Goal: Task Accomplishment & Management: Use online tool/utility

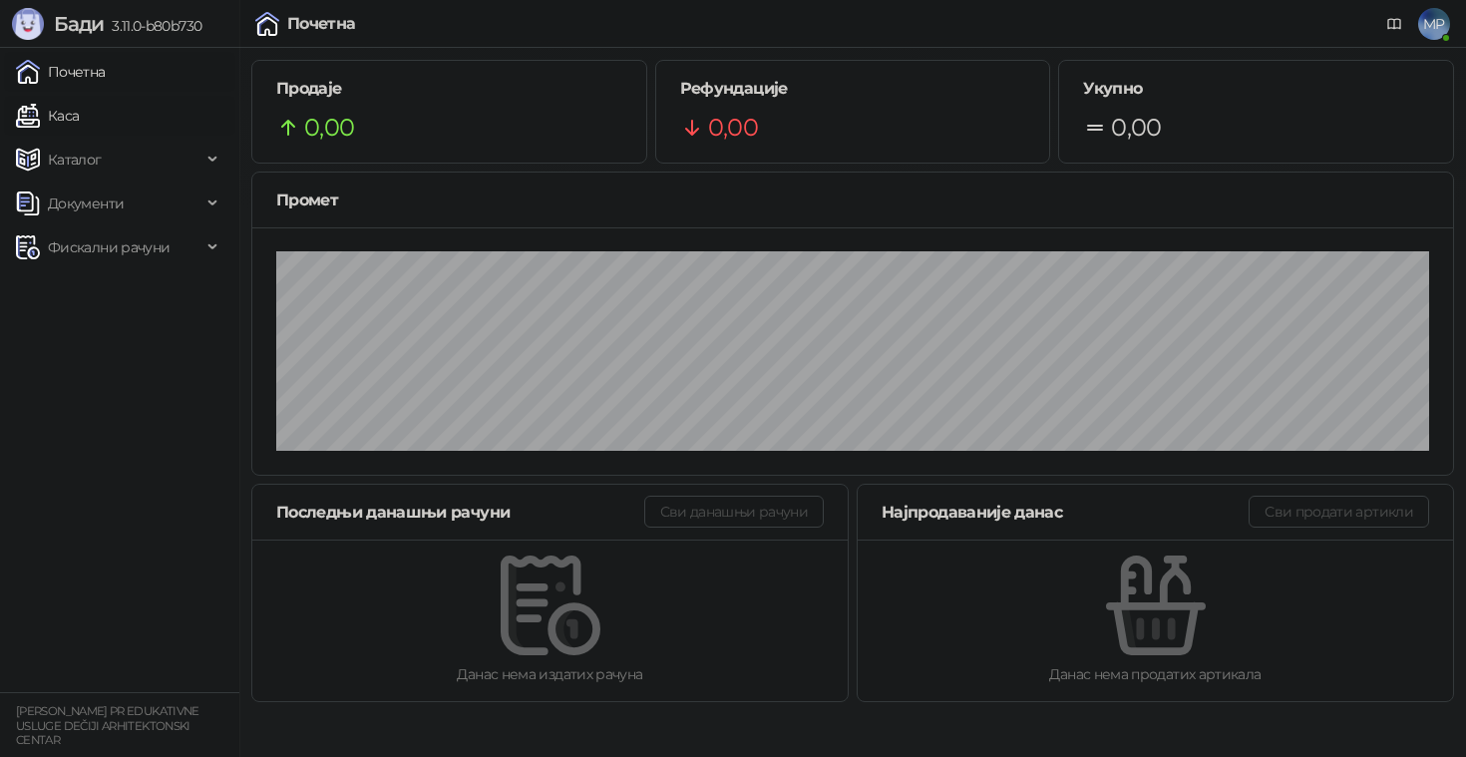
click at [79, 124] on link "Каса" at bounding box center [47, 116] width 63 height 40
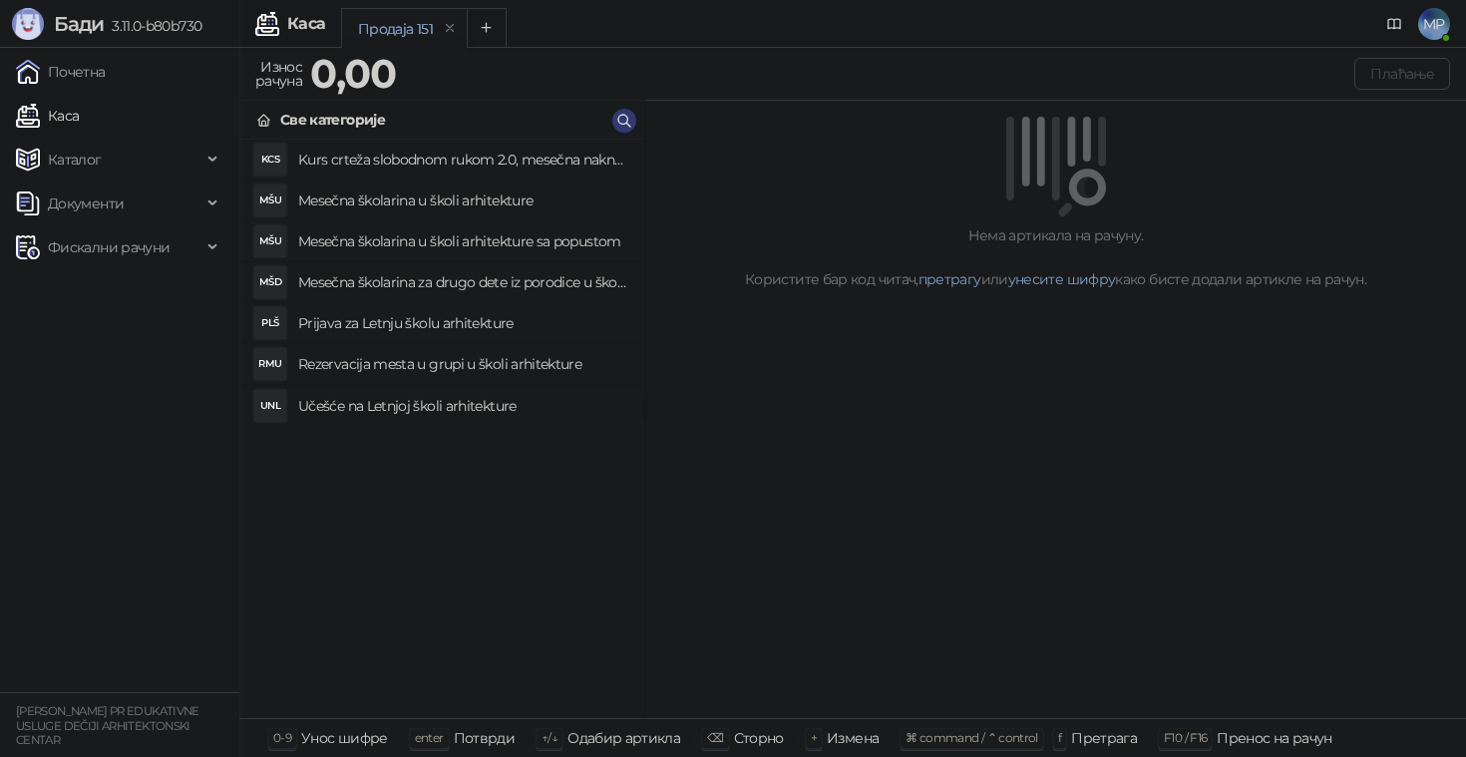
click at [456, 410] on h4 "Učešće na Letnjoj školi arhitekture" at bounding box center [463, 406] width 330 height 32
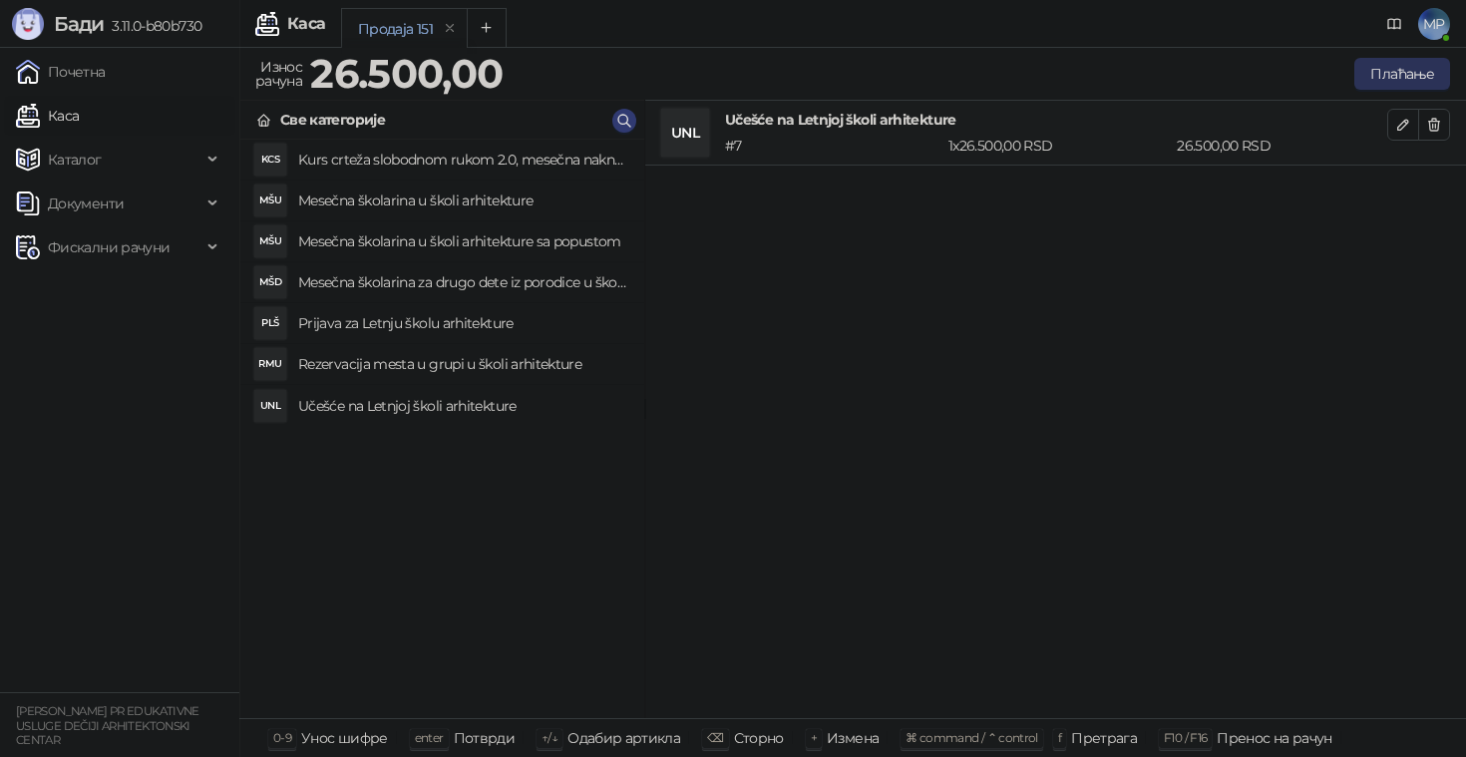
click at [1388, 78] on button "Плаћање" at bounding box center [1402, 74] width 96 height 32
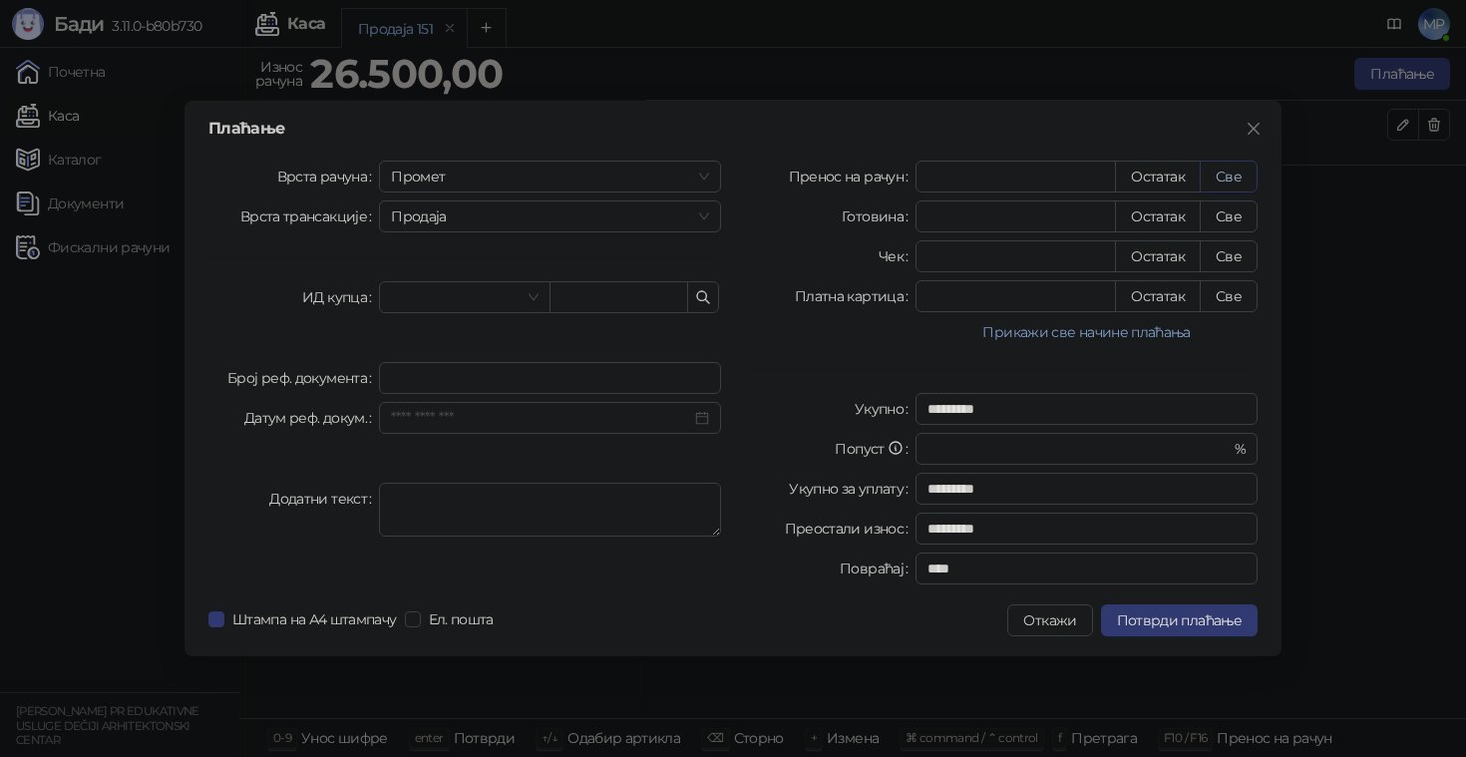
click at [1234, 173] on button "Све" at bounding box center [1228, 177] width 58 height 32
type input "*****"
type input "****"
click at [572, 176] on span "Промет" at bounding box center [550, 177] width 318 height 30
click at [433, 306] on div "Аванс" at bounding box center [550, 312] width 310 height 22
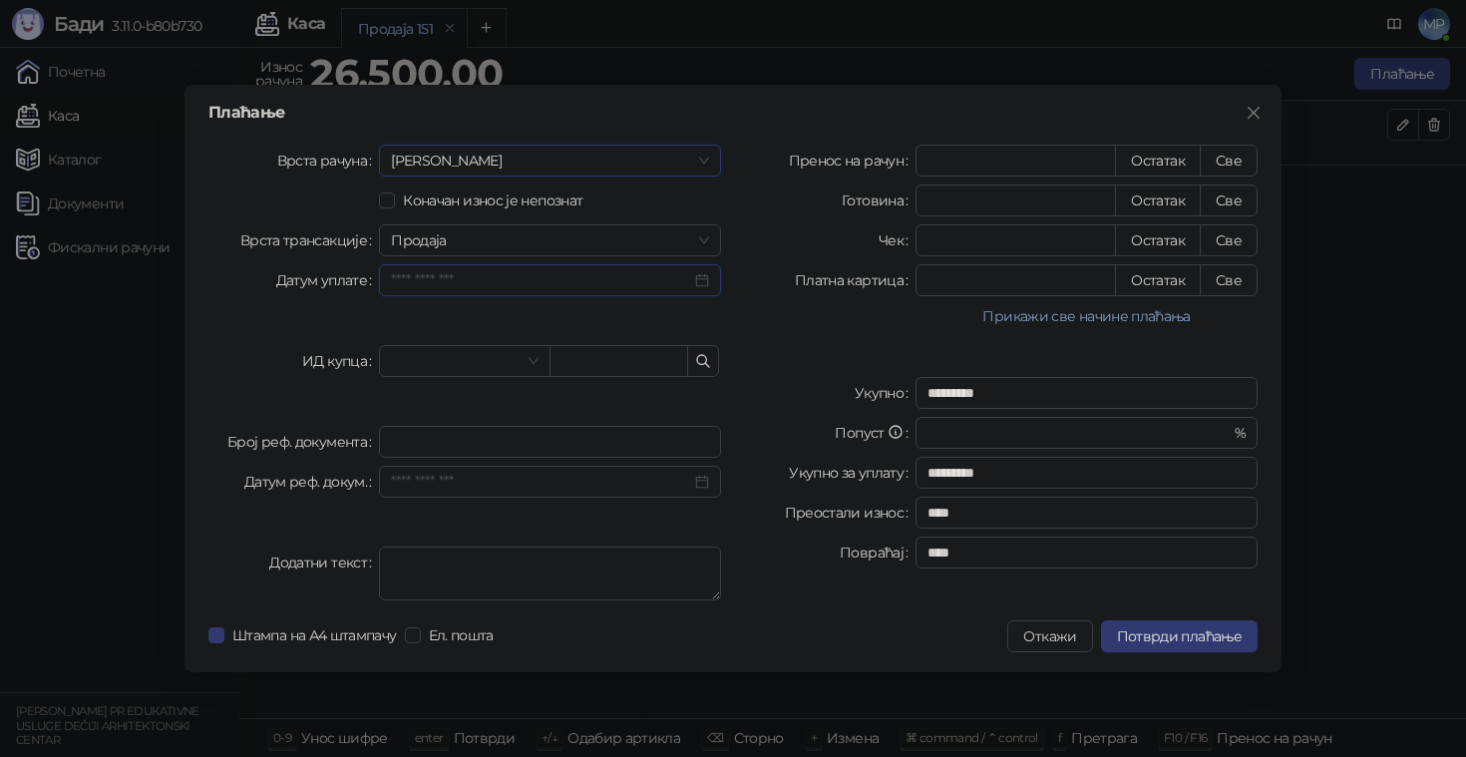
click at [544, 290] on input "Датум уплате" at bounding box center [541, 280] width 300 height 22
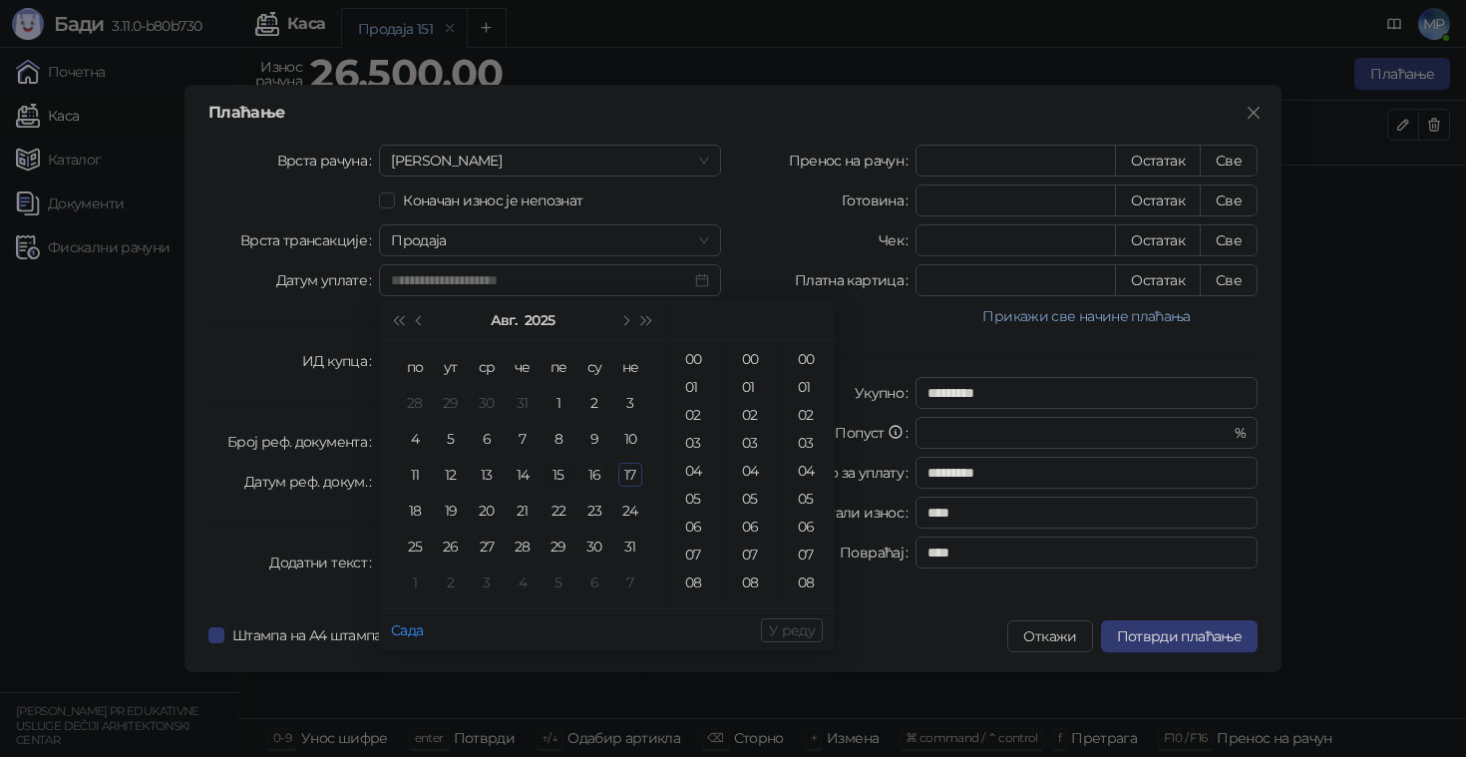
click at [564, 472] on div "15" at bounding box center [558, 475] width 24 height 24
type input "**********"
click at [791, 638] on span "У реду" at bounding box center [792, 630] width 46 height 18
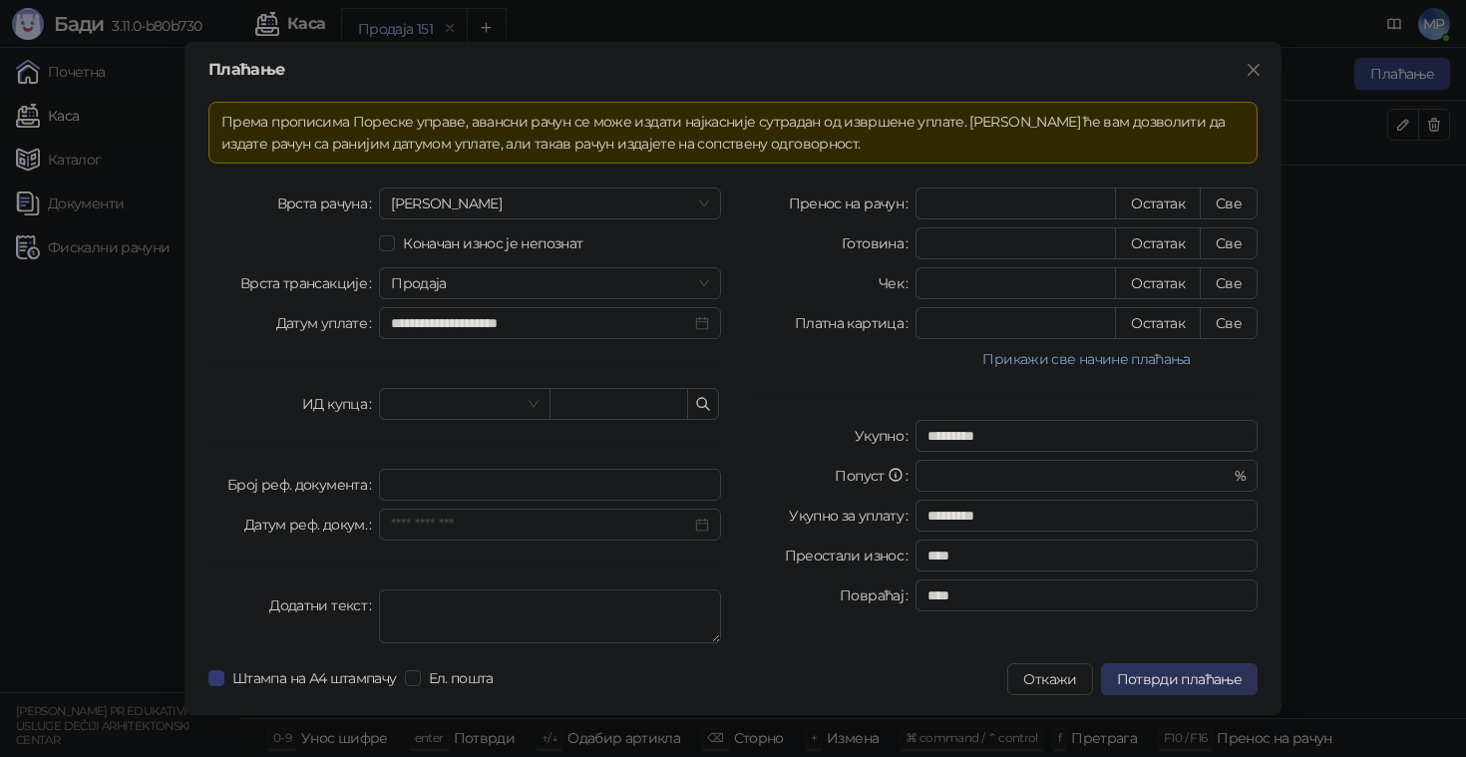
click at [1184, 680] on span "Потврди плаћање" at bounding box center [1179, 679] width 125 height 18
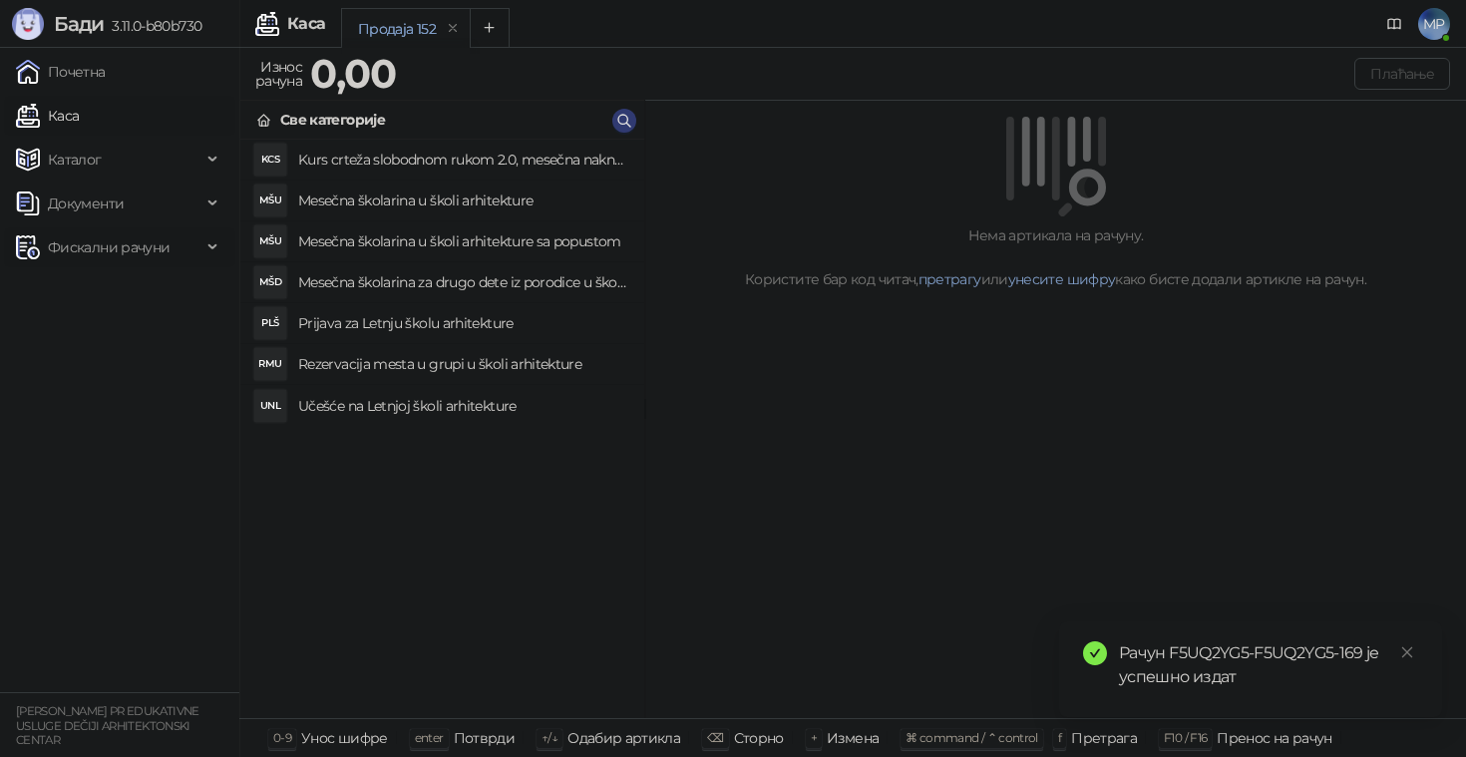
click at [140, 242] on span "Фискални рачуни" at bounding box center [109, 247] width 122 height 40
click at [88, 296] on link "Издати рачуни" at bounding box center [91, 291] width 134 height 40
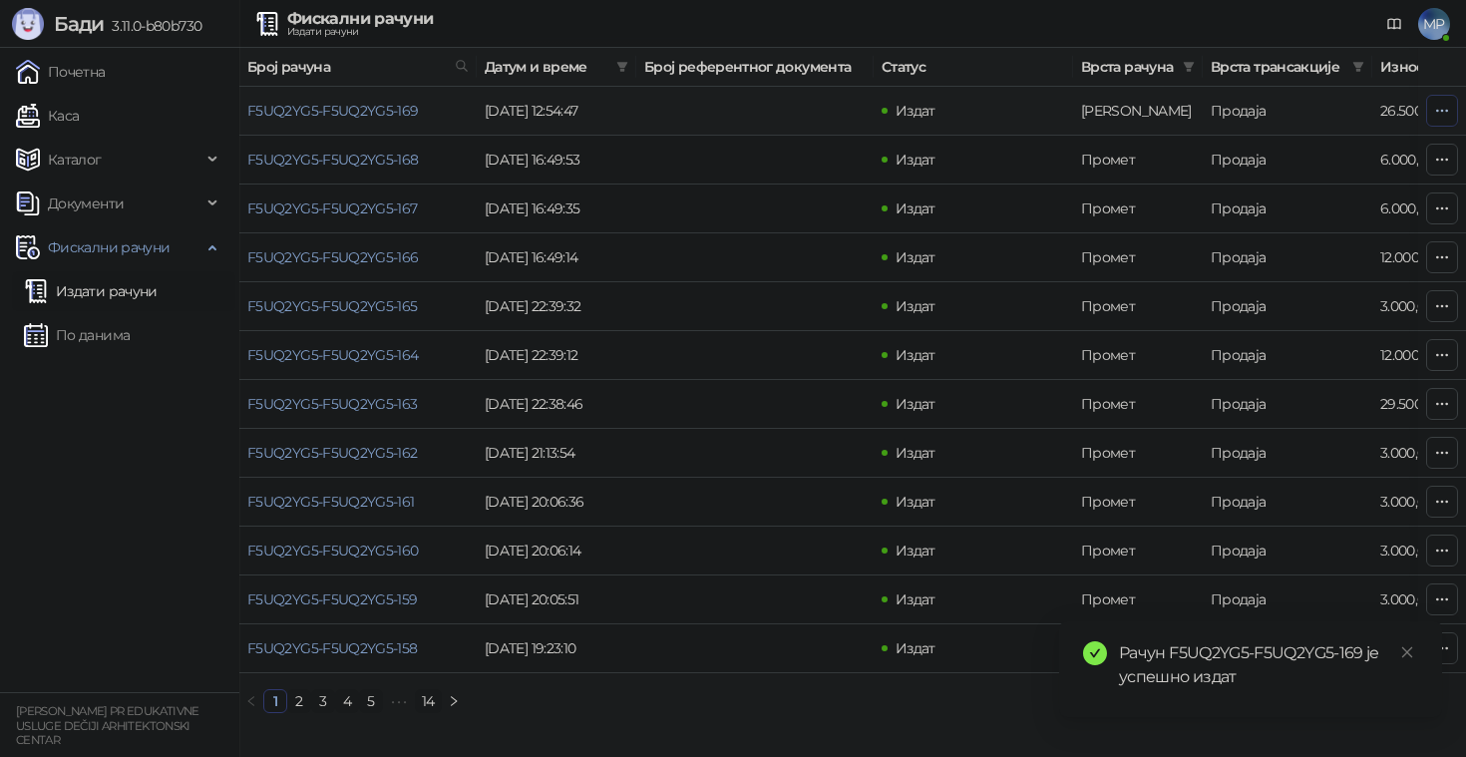
click at [1440, 108] on icon "button" at bounding box center [1442, 111] width 16 height 16
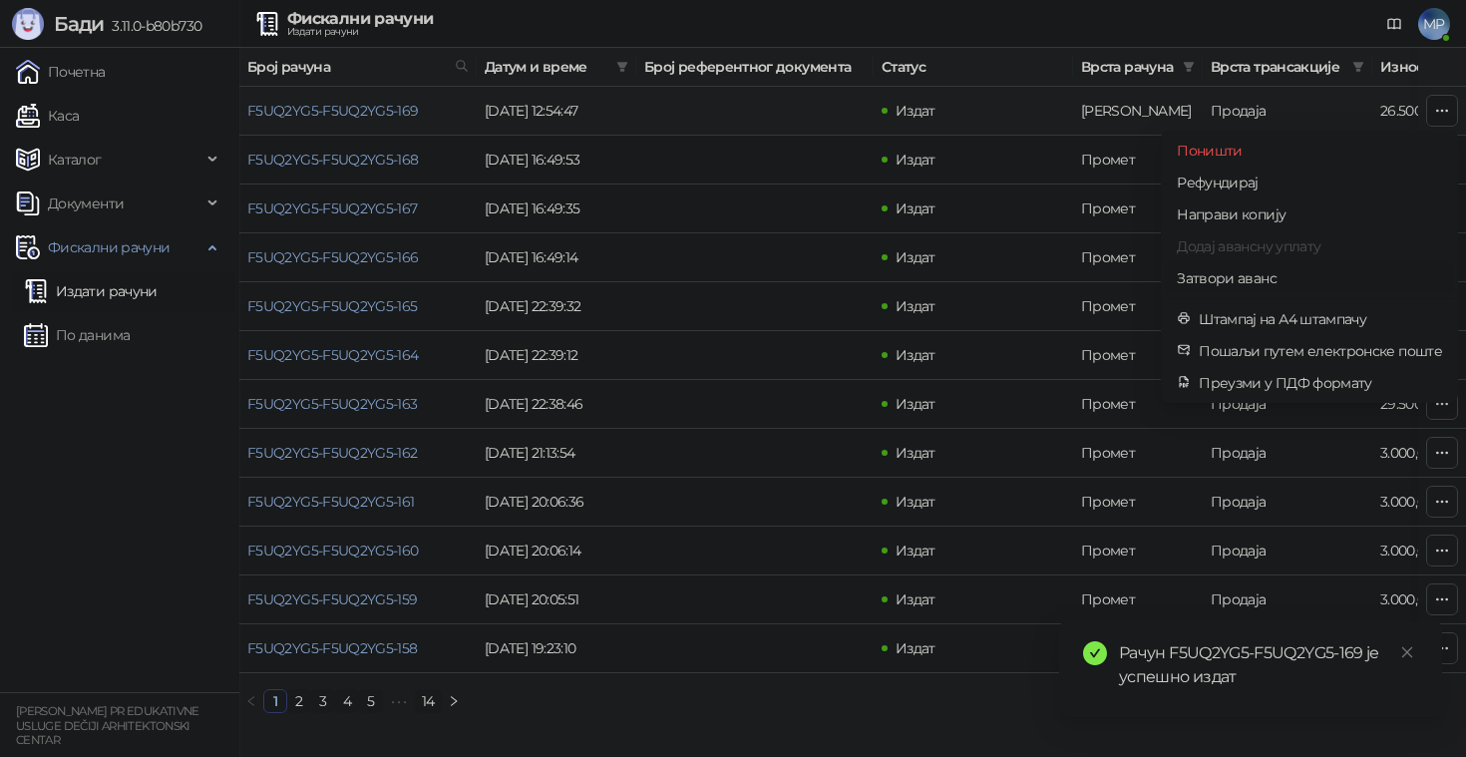
click at [1237, 277] on span "Затвори аванс" at bounding box center [1308, 278] width 265 height 22
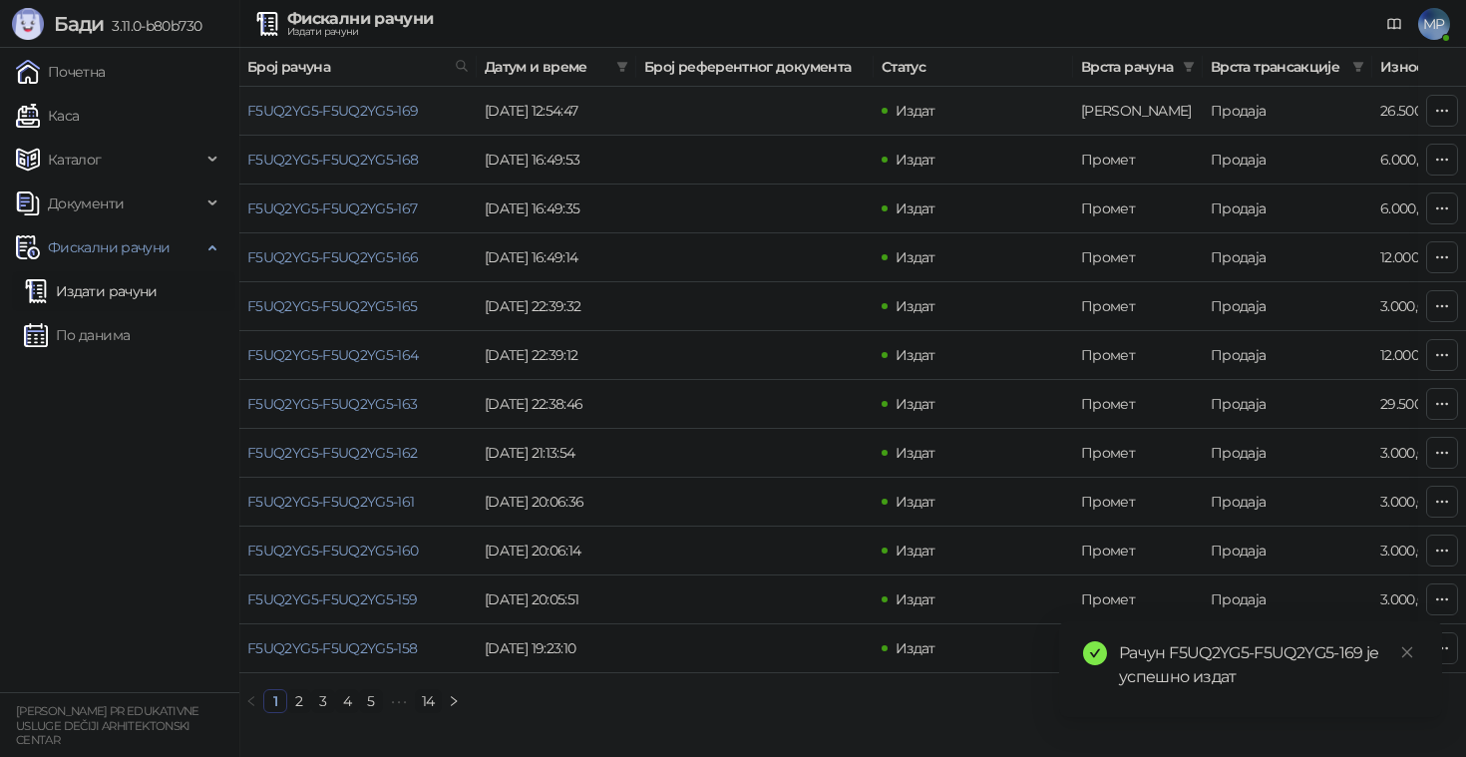
type input "**********"
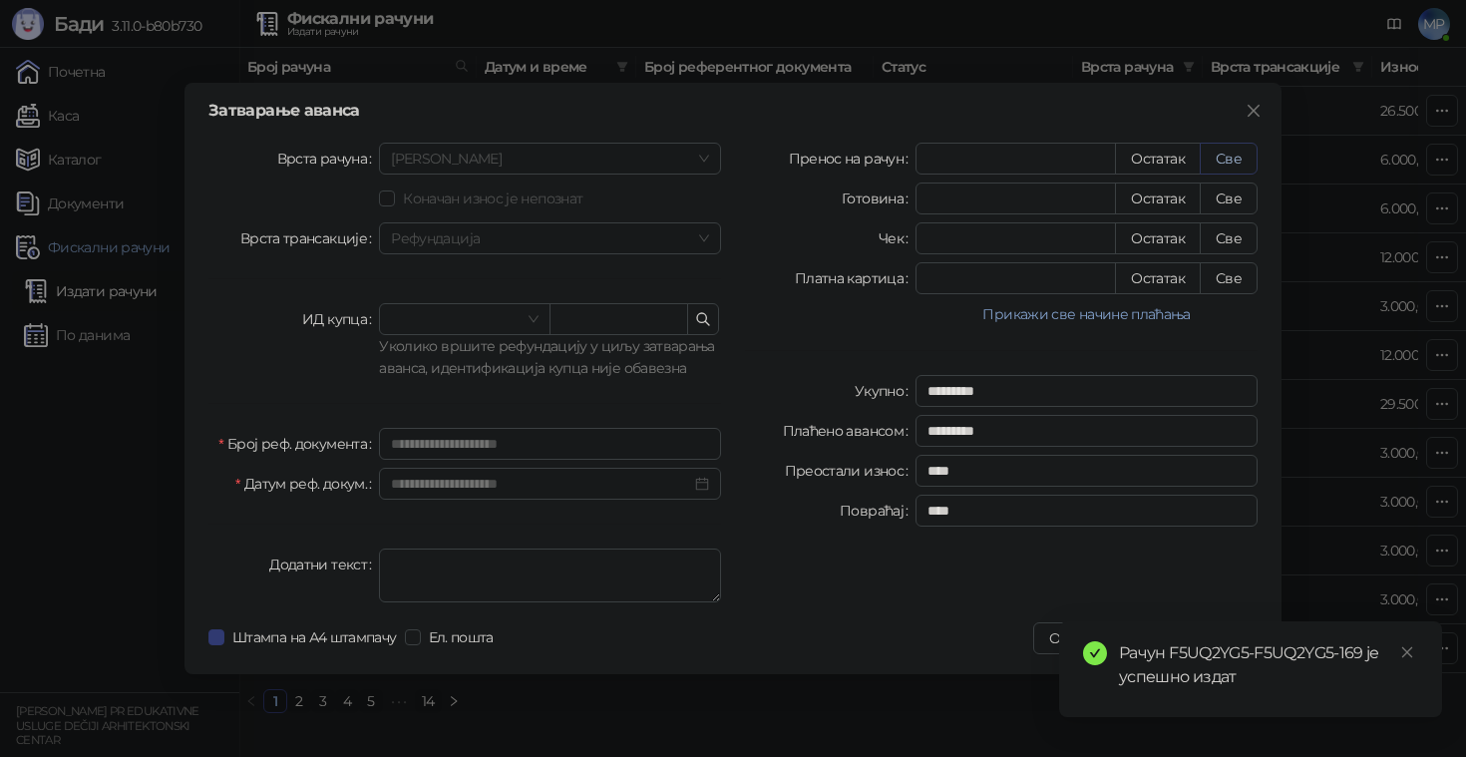
click at [1227, 162] on button "Све" at bounding box center [1228, 159] width 58 height 32
click at [1400, 650] on icon "close" at bounding box center [1407, 652] width 14 height 14
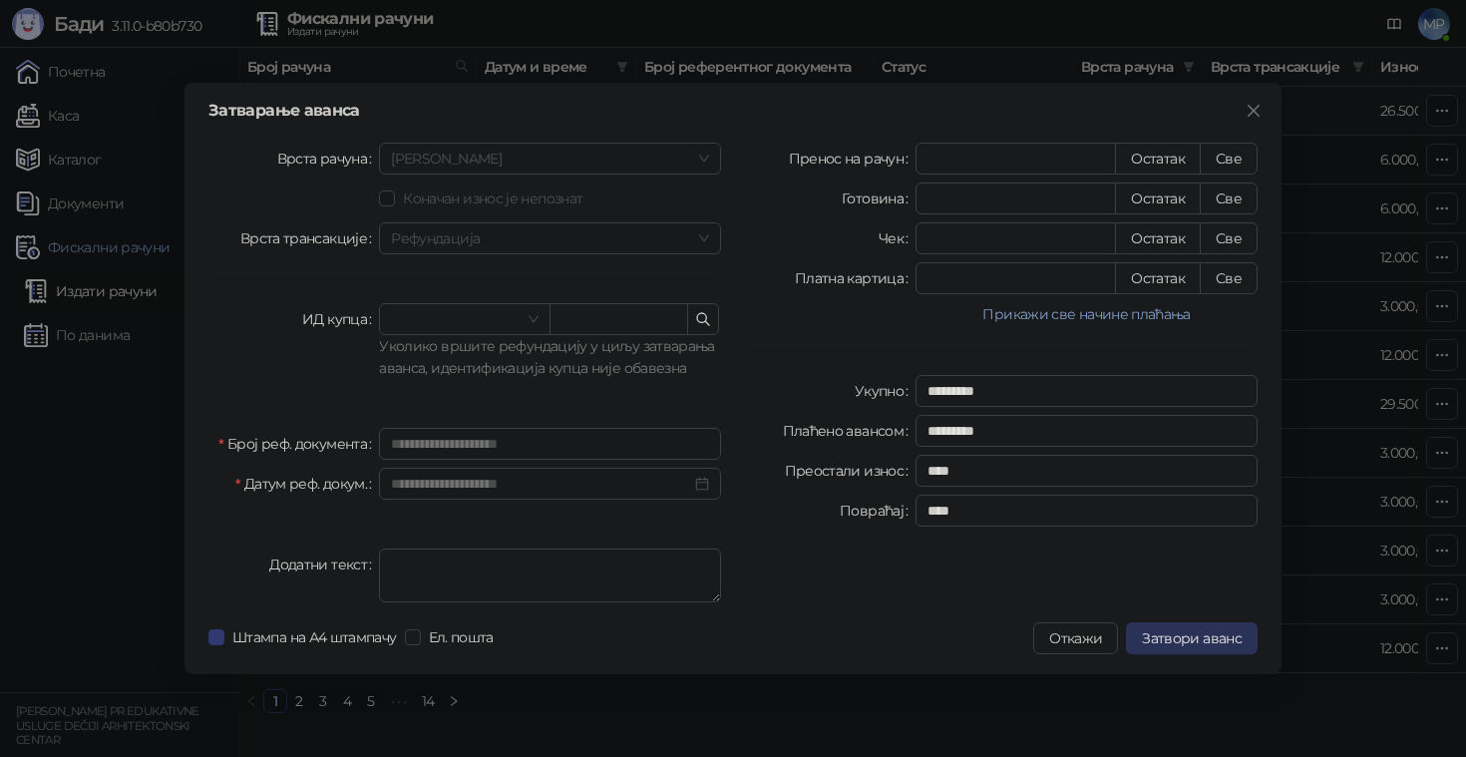
click at [1188, 640] on span "Затвори аванс" at bounding box center [1192, 638] width 100 height 18
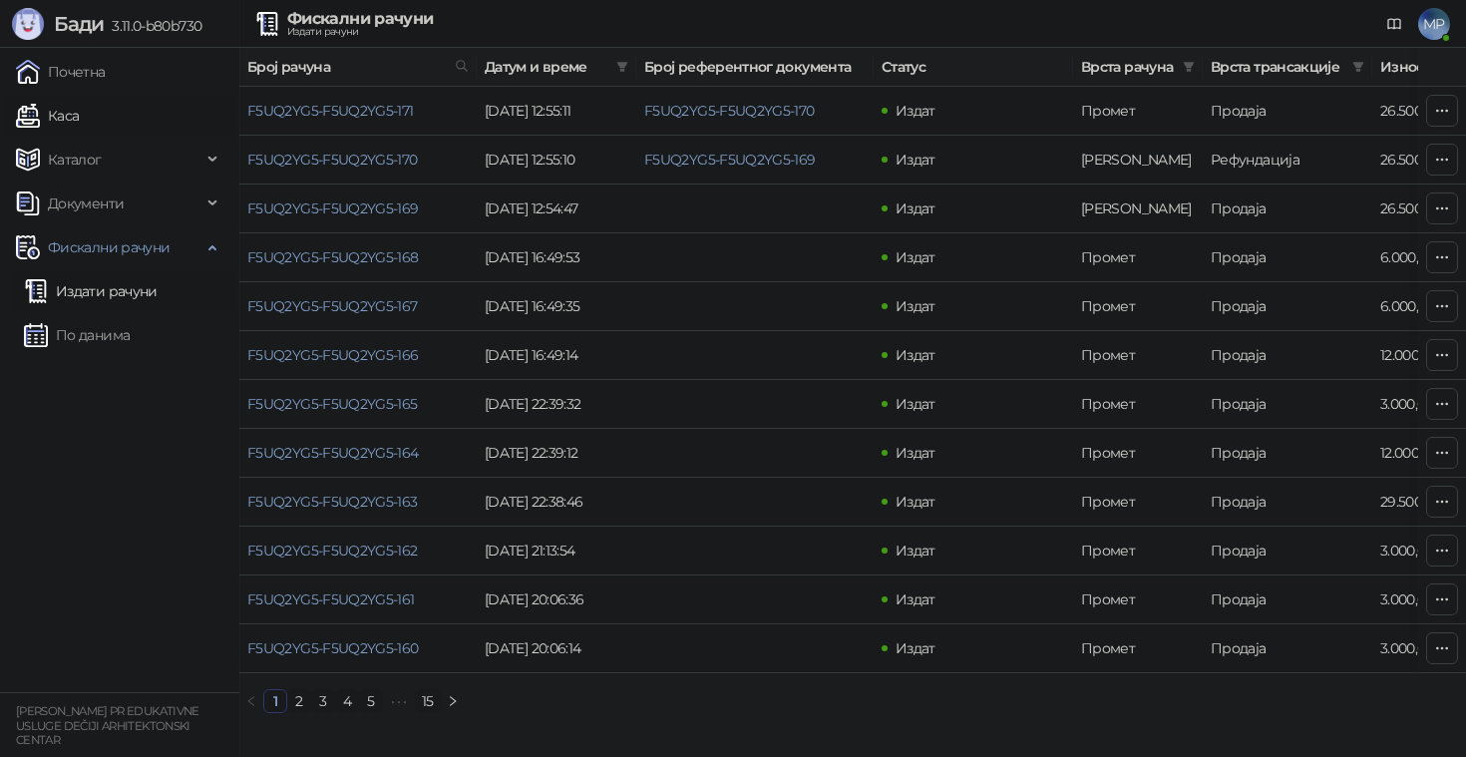
click at [70, 115] on link "Каса" at bounding box center [47, 116] width 63 height 40
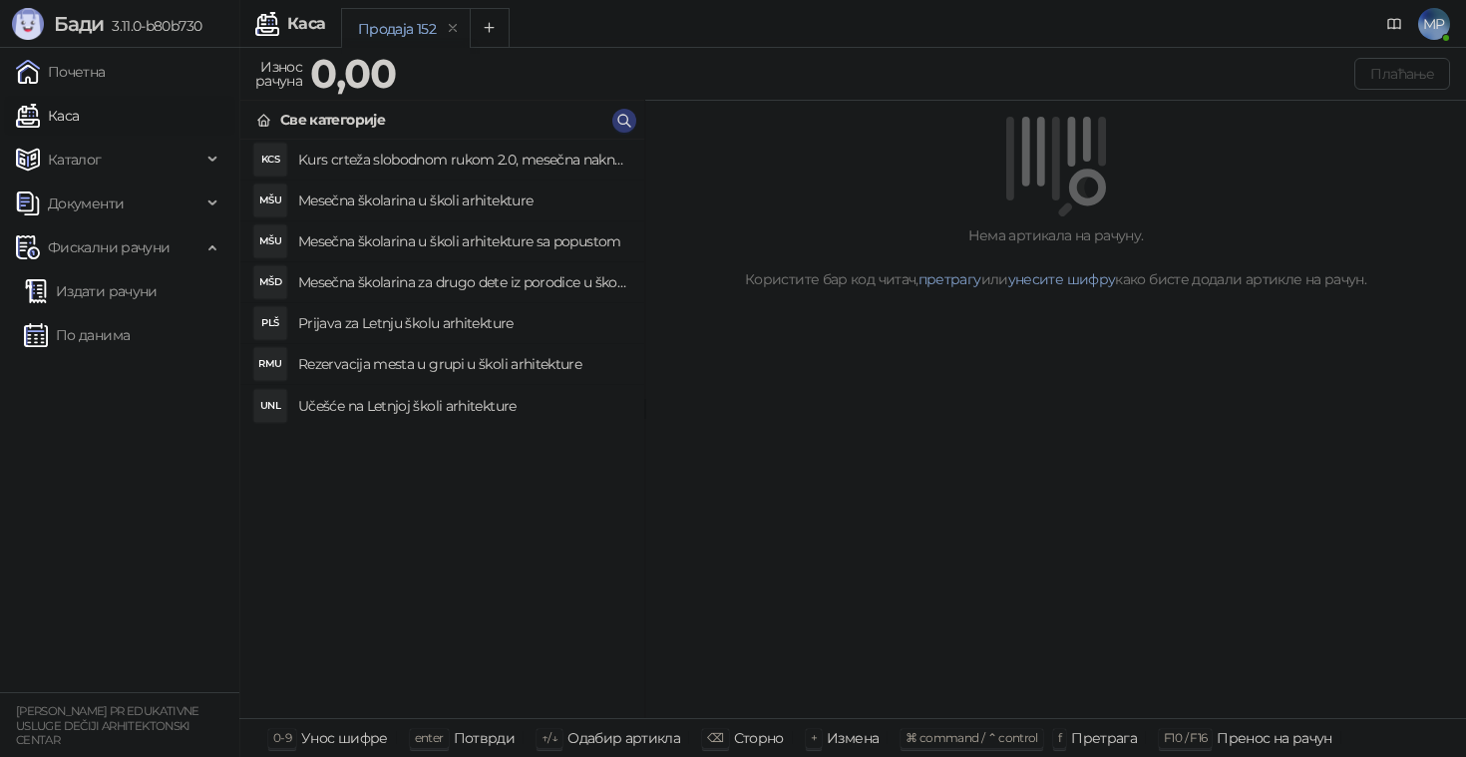
click at [423, 369] on h4 "Rezervacija mesta u grupi u školi arhitekture" at bounding box center [463, 364] width 330 height 32
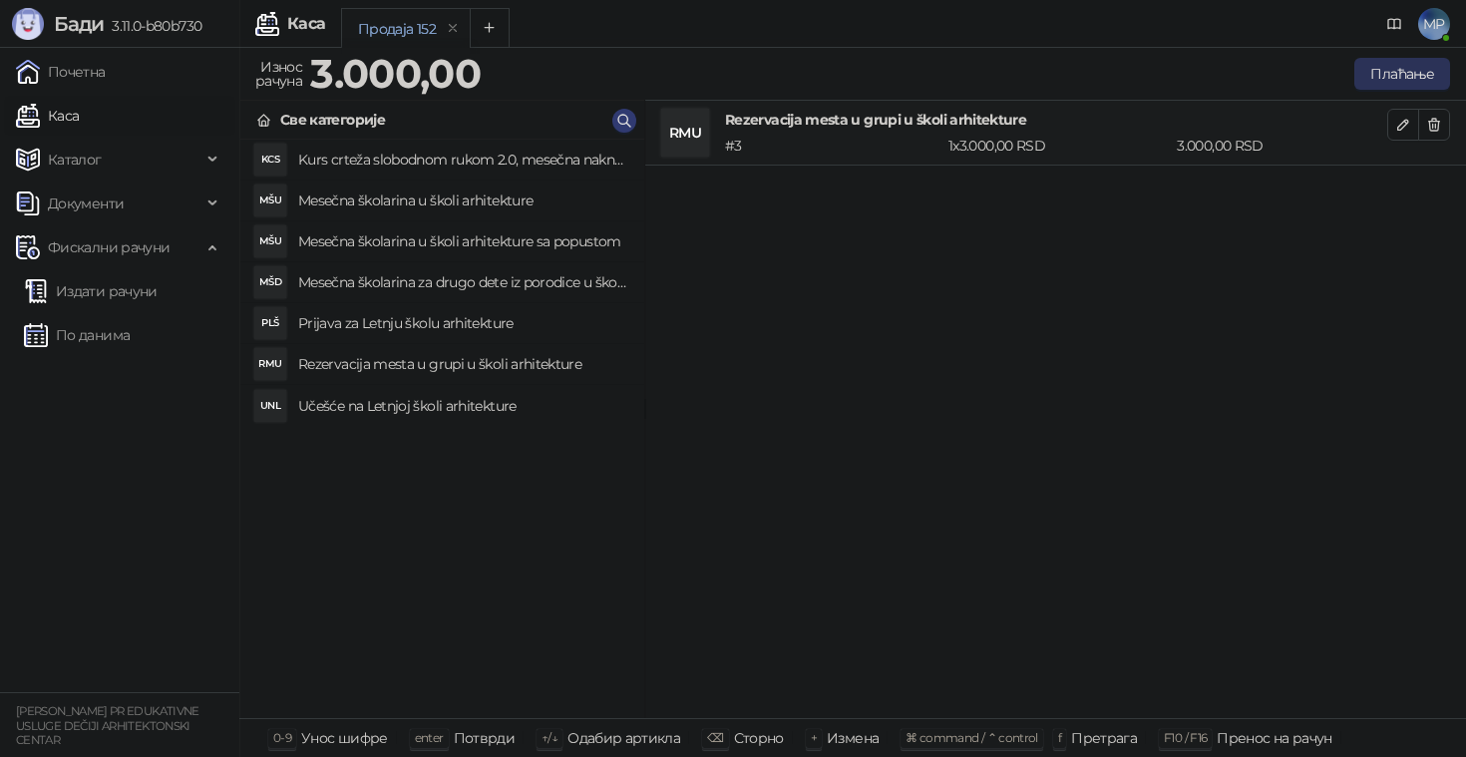
click at [1403, 82] on button "Плаћање" at bounding box center [1402, 74] width 96 height 32
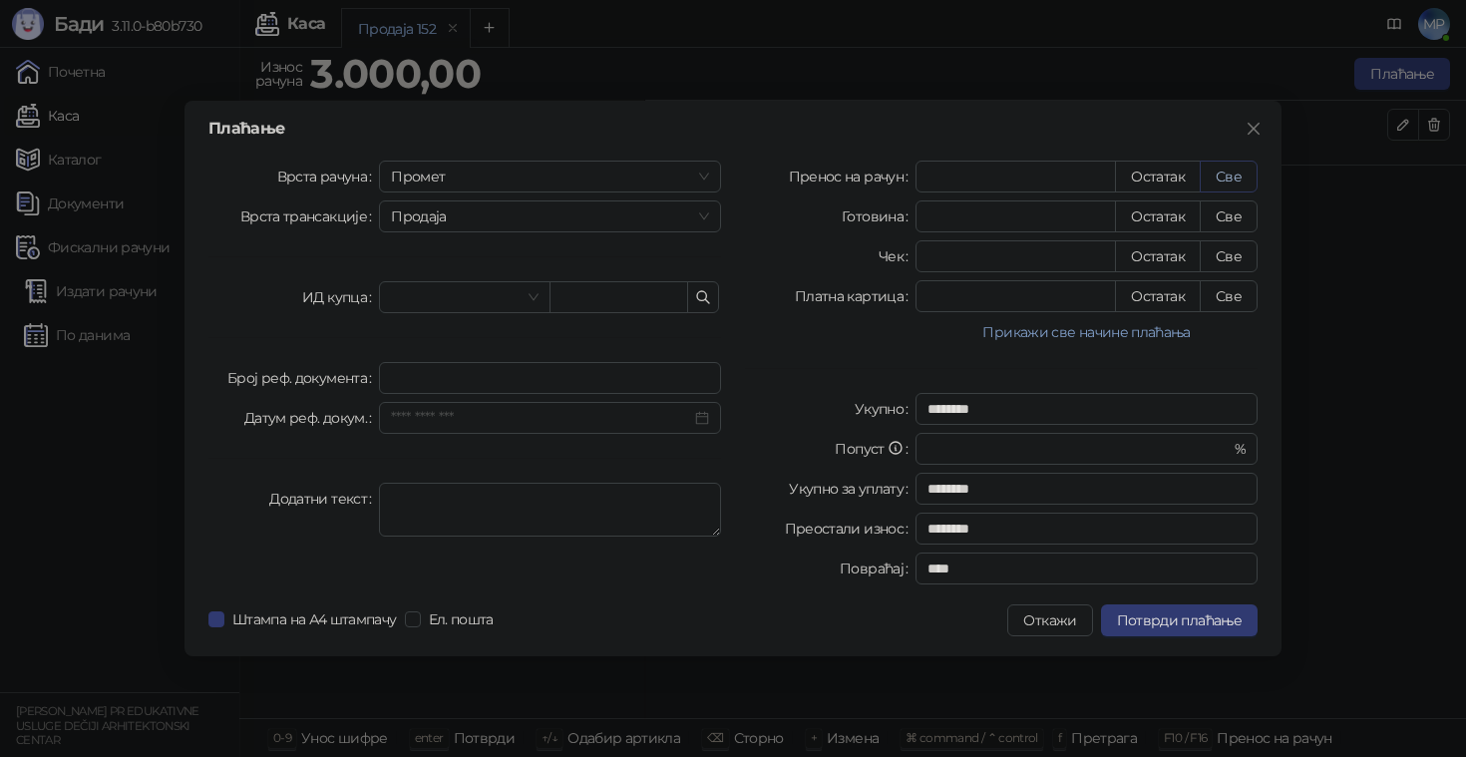
click at [1238, 170] on button "Све" at bounding box center [1228, 177] width 58 height 32
type input "****"
click at [617, 164] on span "Промет" at bounding box center [550, 177] width 318 height 30
click at [449, 311] on div "Аванс" at bounding box center [550, 312] width 310 height 22
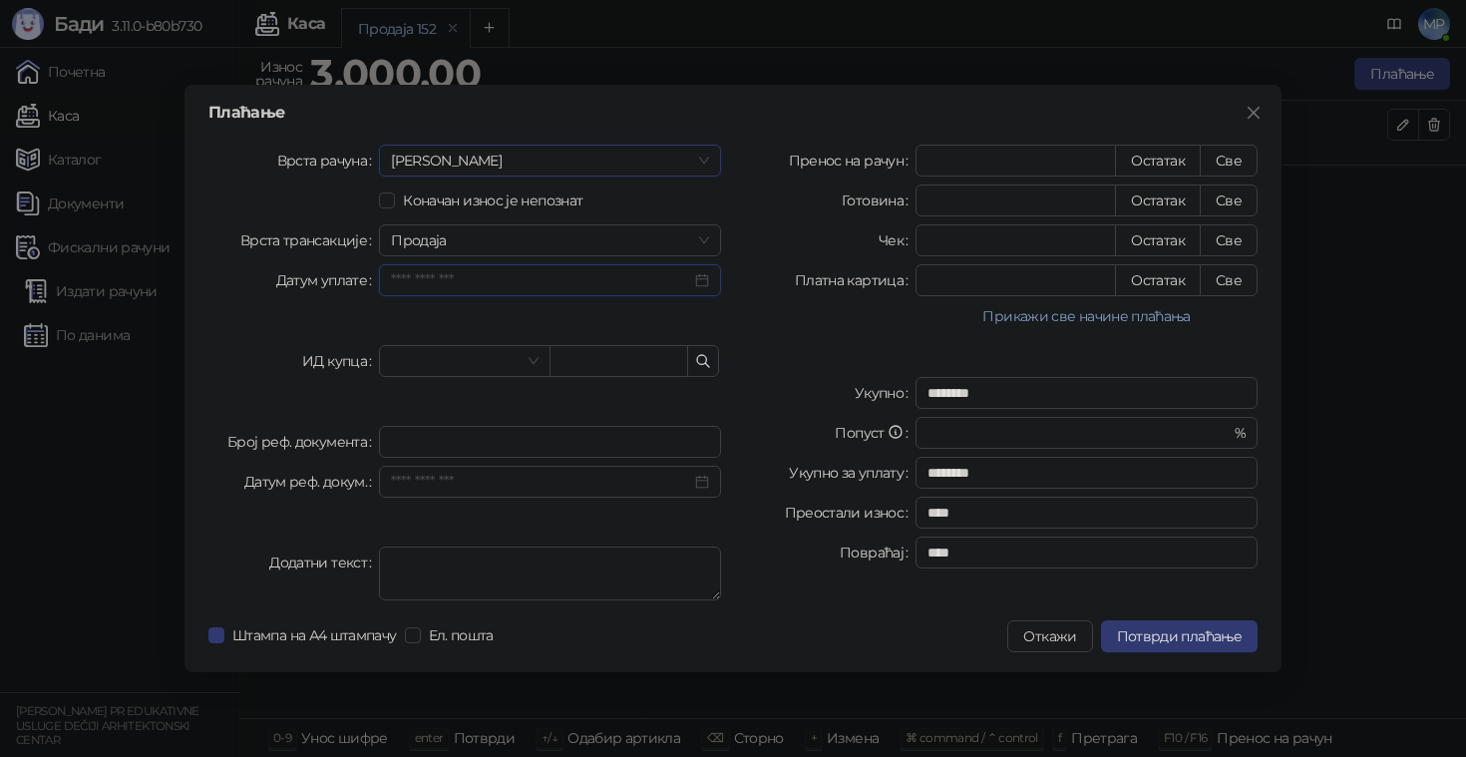
click at [610, 269] on input "Датум уплате" at bounding box center [541, 280] width 300 height 22
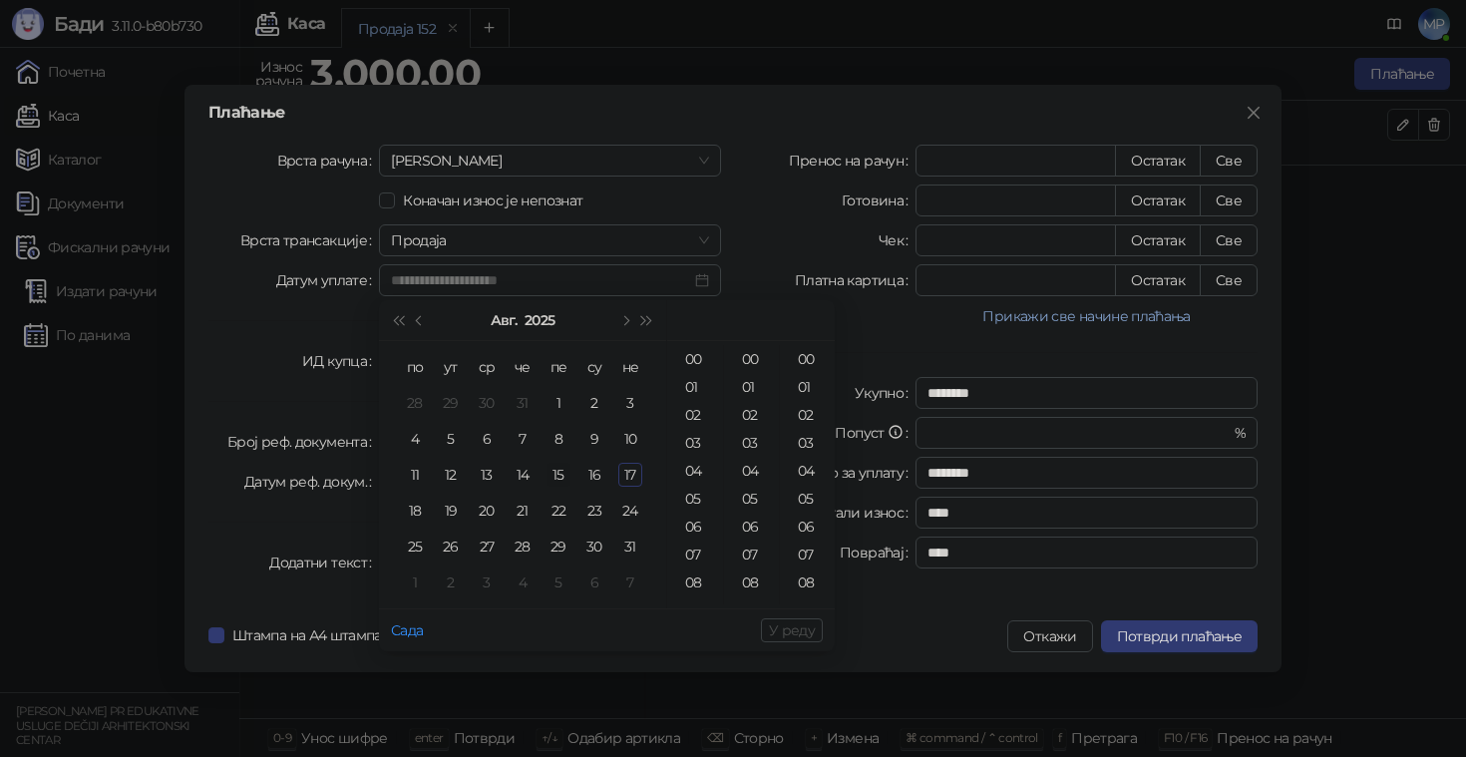
click at [566, 477] on div "15" at bounding box center [558, 475] width 24 height 24
type input "**********"
click at [809, 634] on span "У реду" at bounding box center [792, 630] width 46 height 18
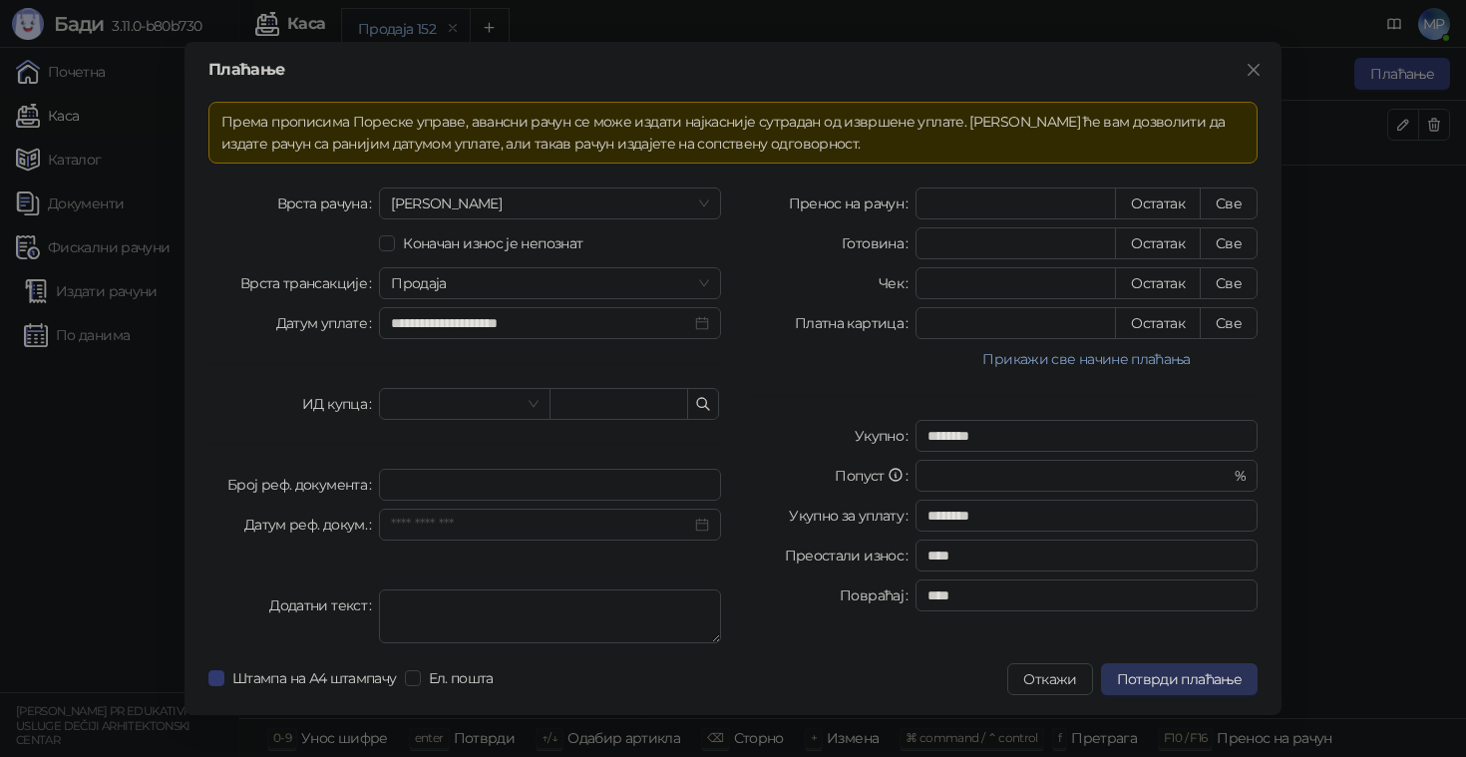
click at [1220, 683] on span "Потврди плаћање" at bounding box center [1179, 679] width 125 height 18
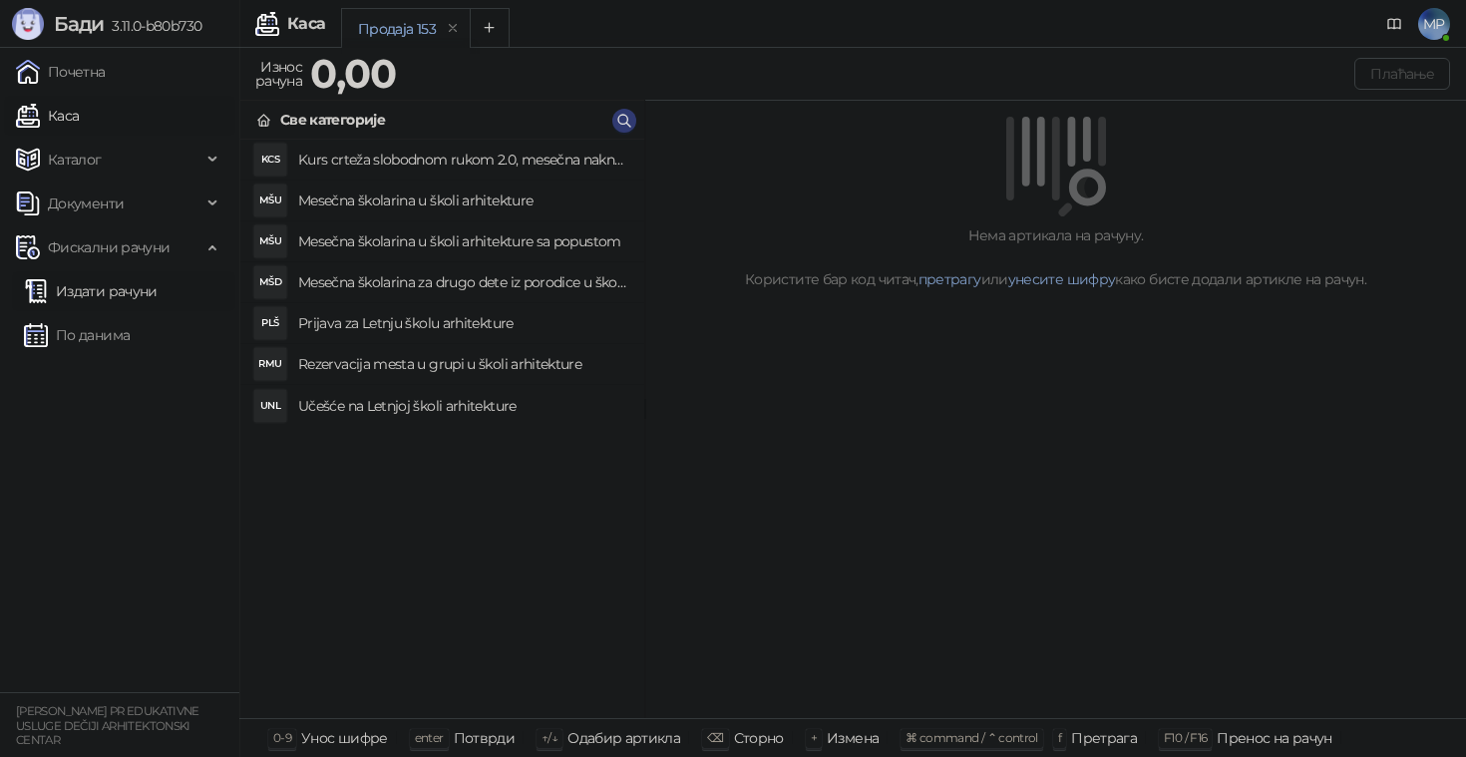
click at [121, 292] on link "Издати рачуни" at bounding box center [91, 291] width 134 height 40
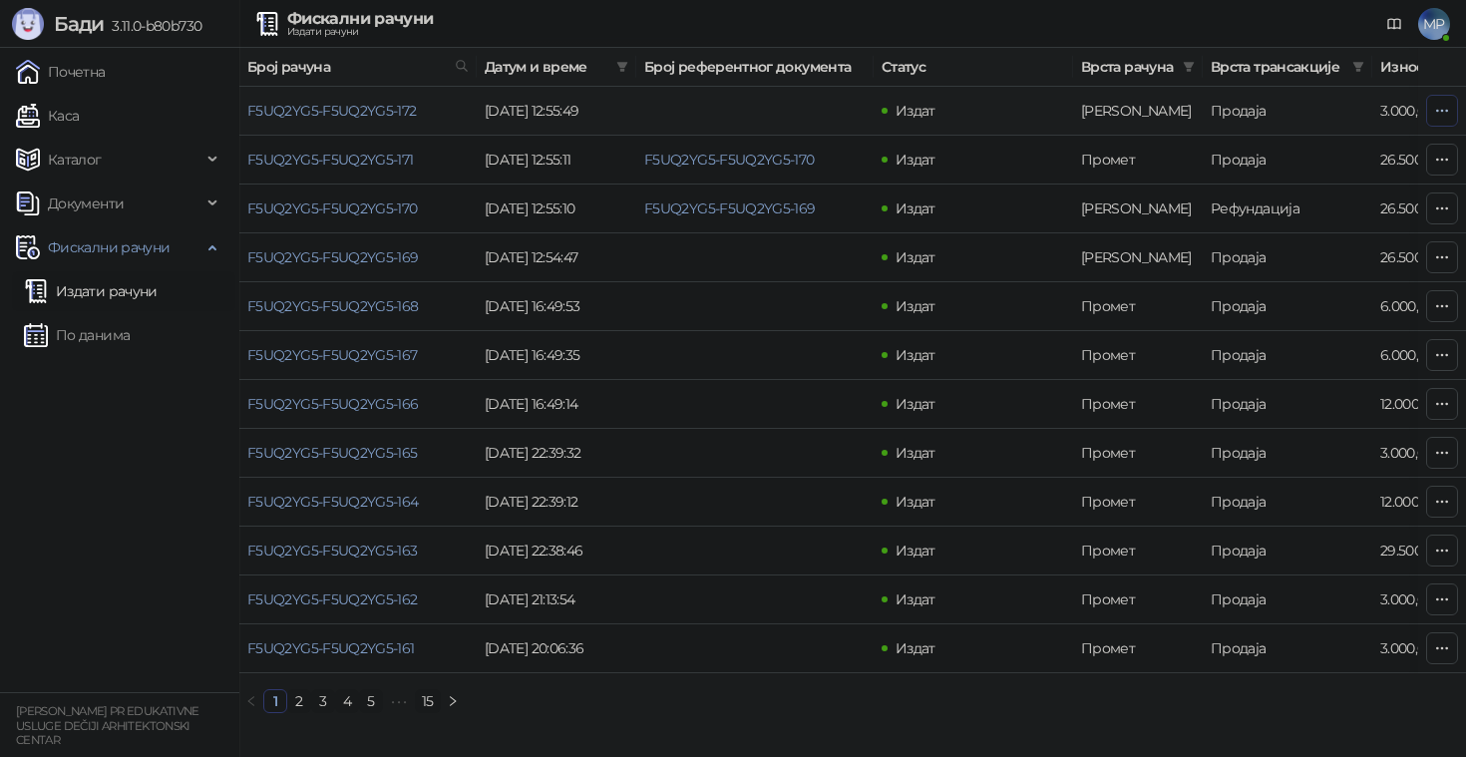
click at [1441, 110] on icon "button" at bounding box center [1442, 110] width 11 height 1
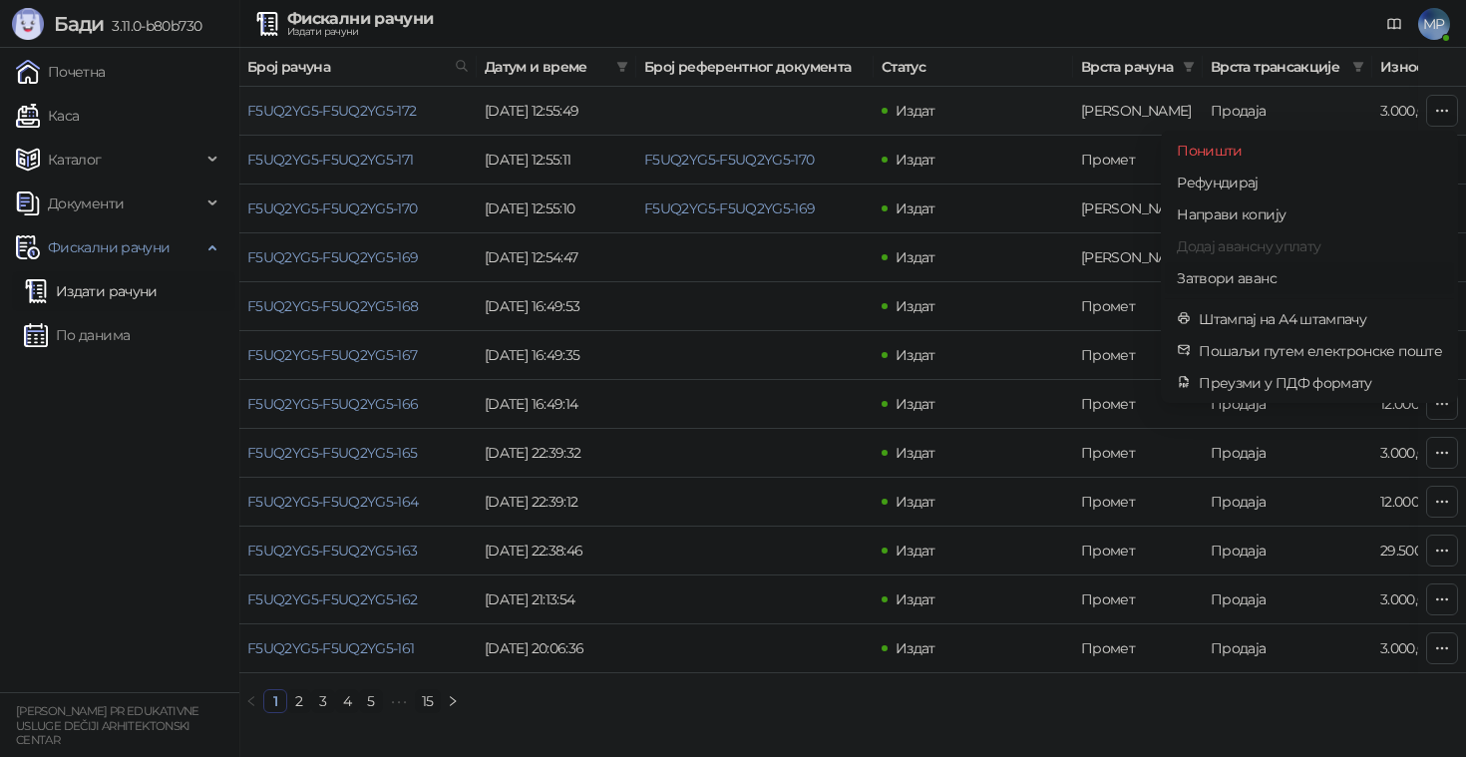
click at [1236, 280] on span "Затвори аванс" at bounding box center [1308, 278] width 265 height 22
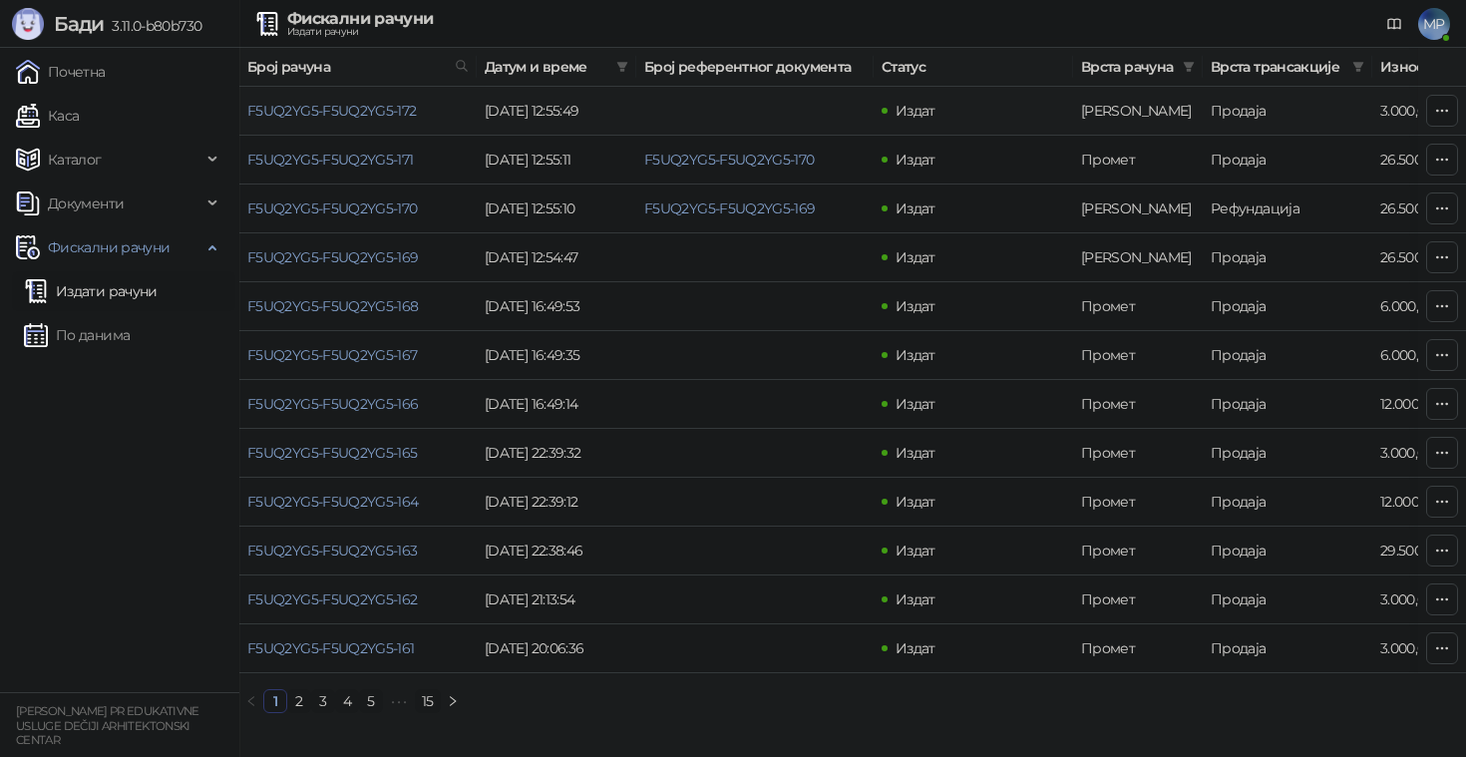
type input "**********"
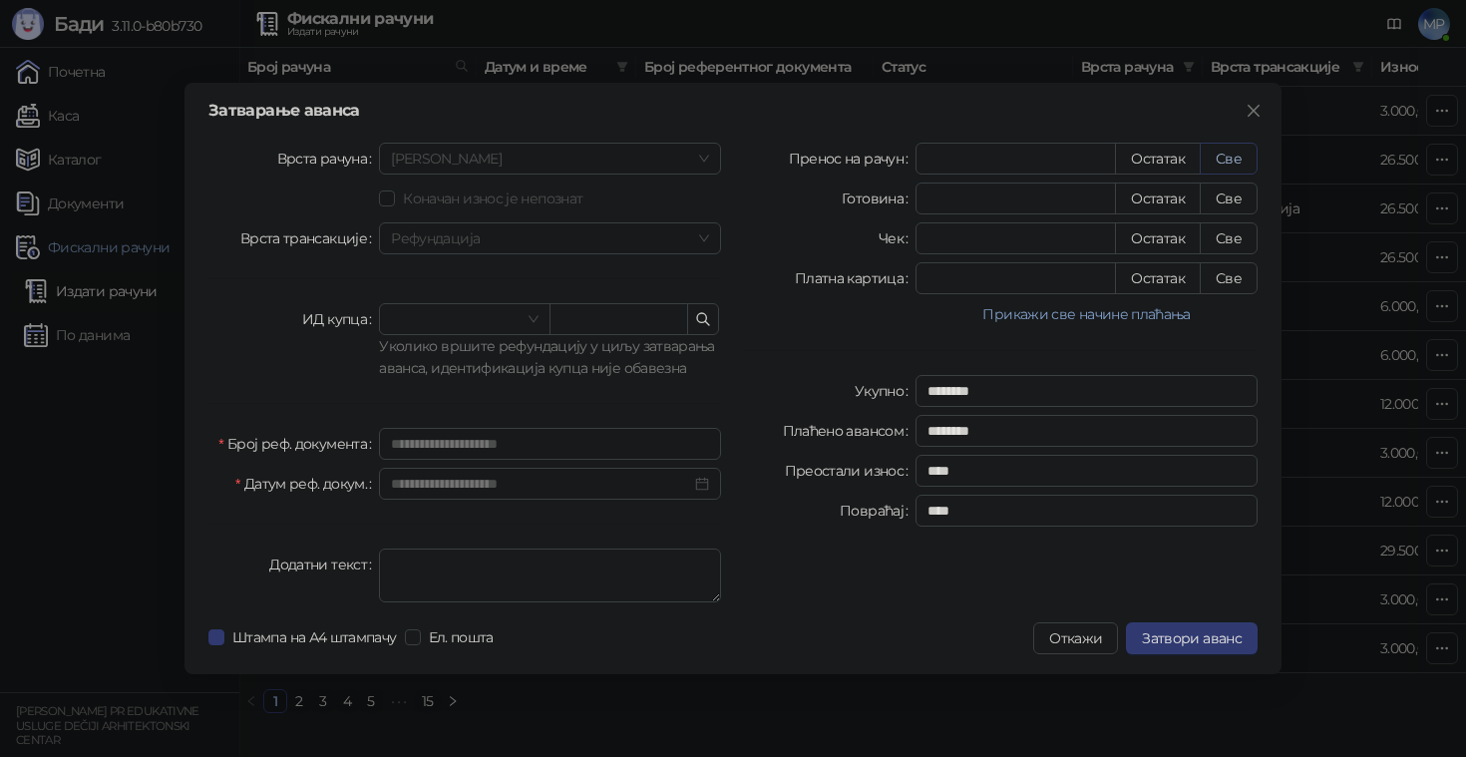
click at [1227, 162] on button "Све" at bounding box center [1228, 159] width 58 height 32
click at [1197, 651] on button "Затвори аванс" at bounding box center [1192, 638] width 132 height 32
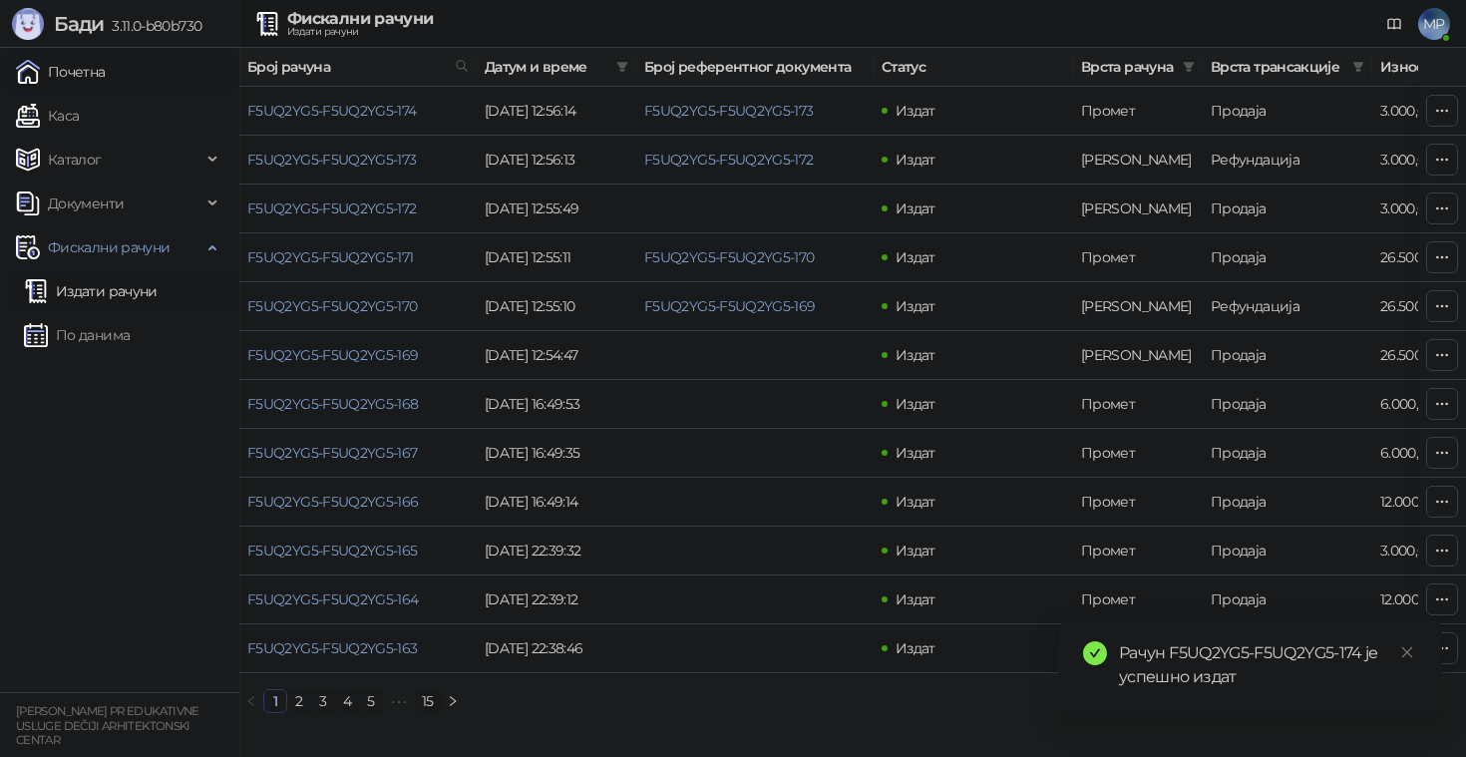
click at [46, 70] on link "Почетна" at bounding box center [61, 72] width 90 height 40
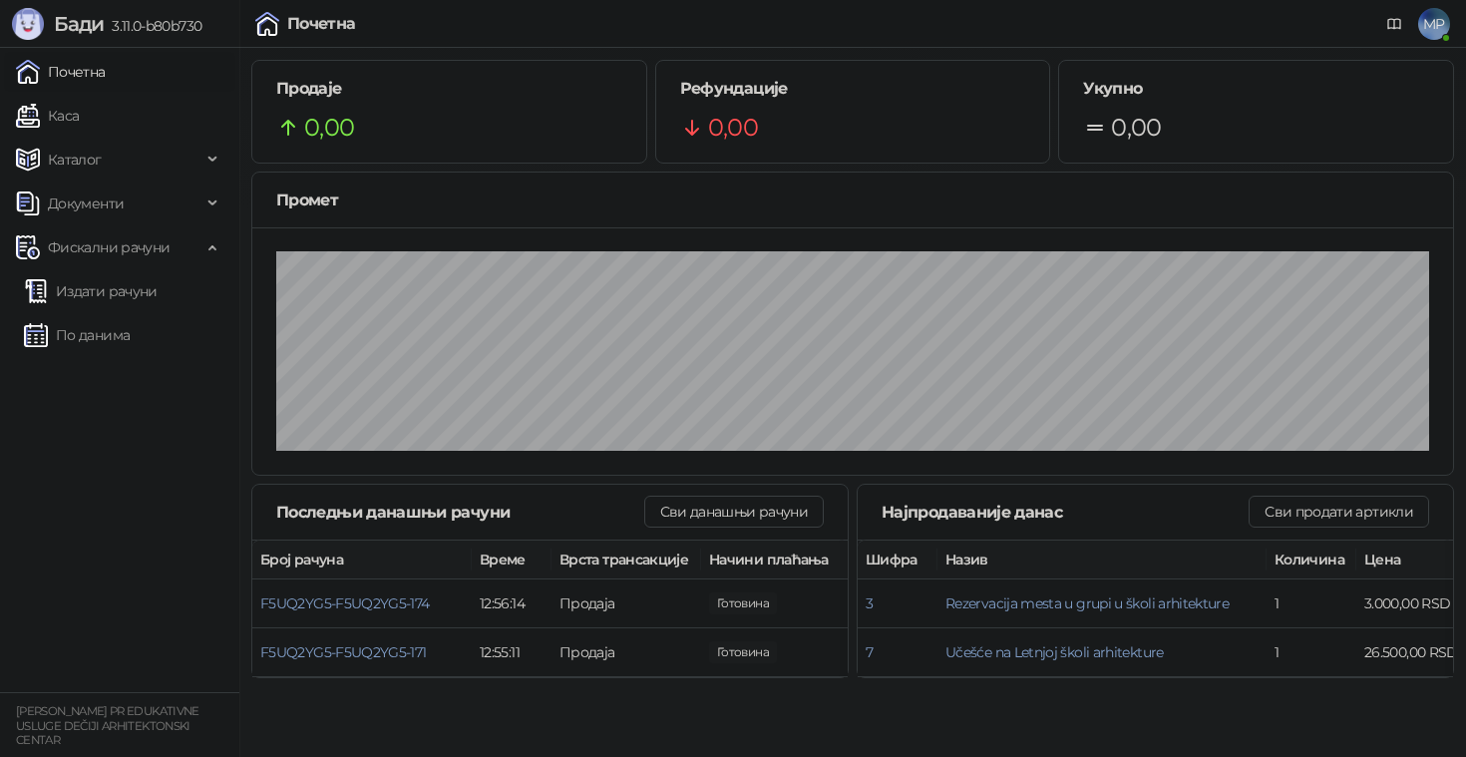
click at [71, 72] on link "Почетна" at bounding box center [61, 72] width 90 height 40
click at [54, 123] on link "Каса" at bounding box center [47, 116] width 63 height 40
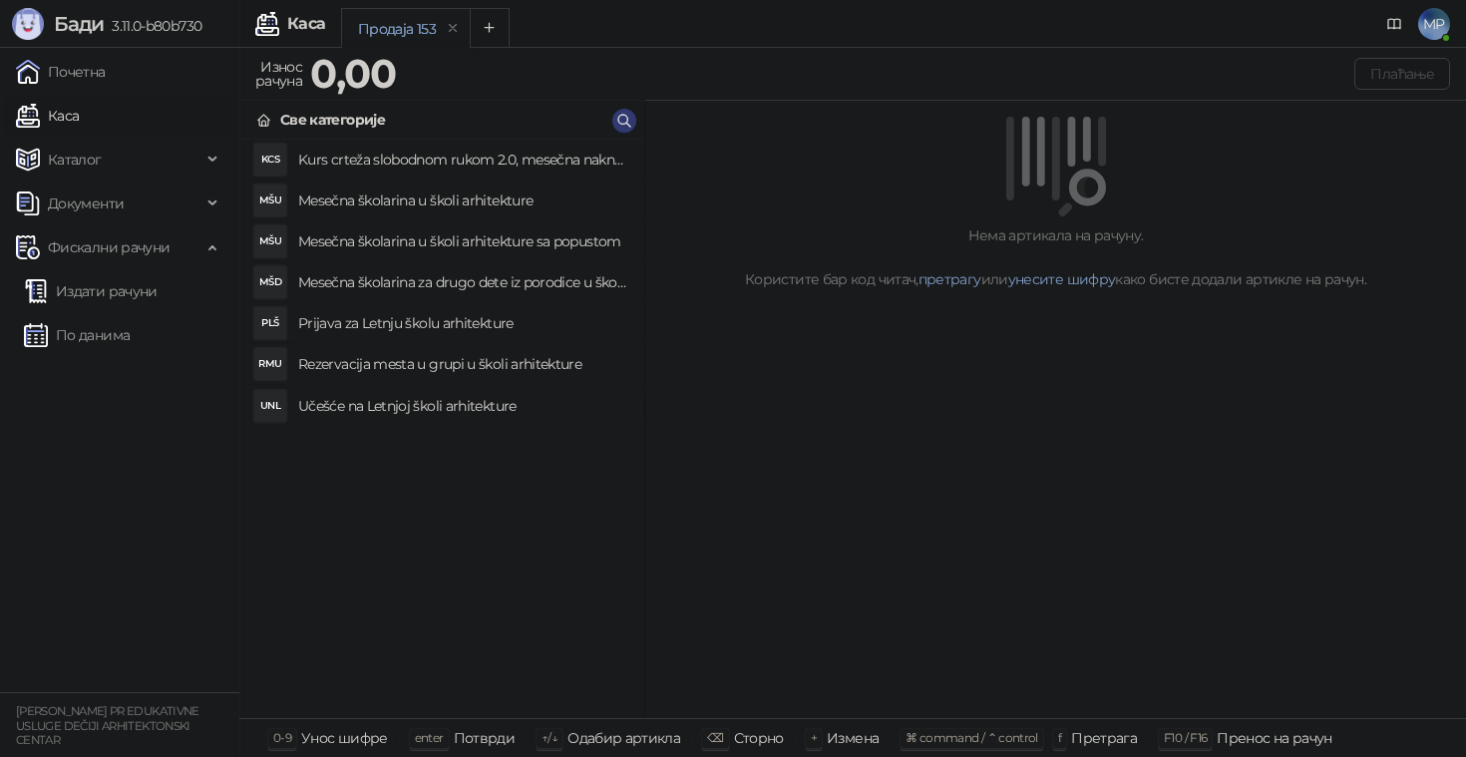
click at [382, 199] on h4 "Mesečna školarina u školi arhitekture" at bounding box center [463, 200] width 330 height 32
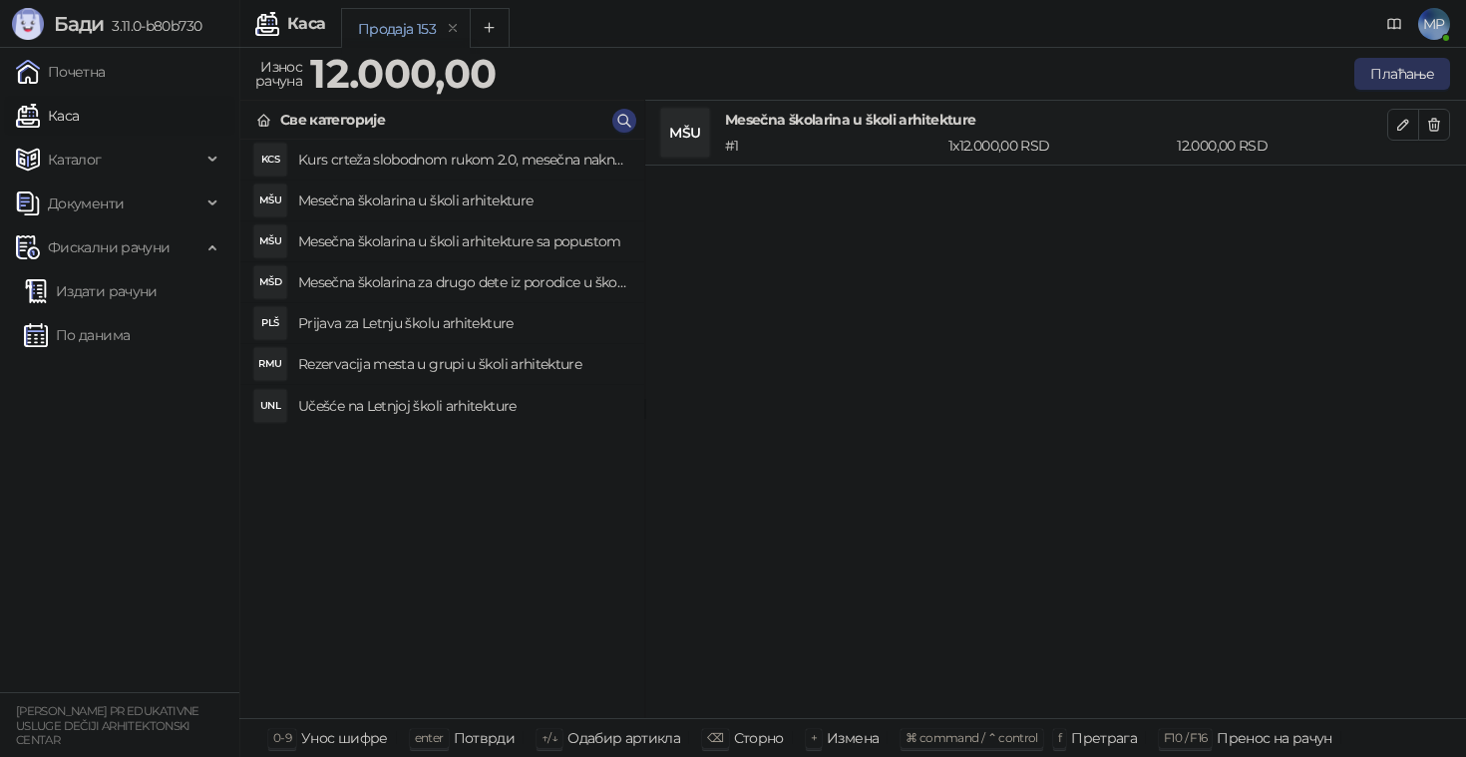
click at [1421, 74] on button "Плаћање" at bounding box center [1402, 74] width 96 height 32
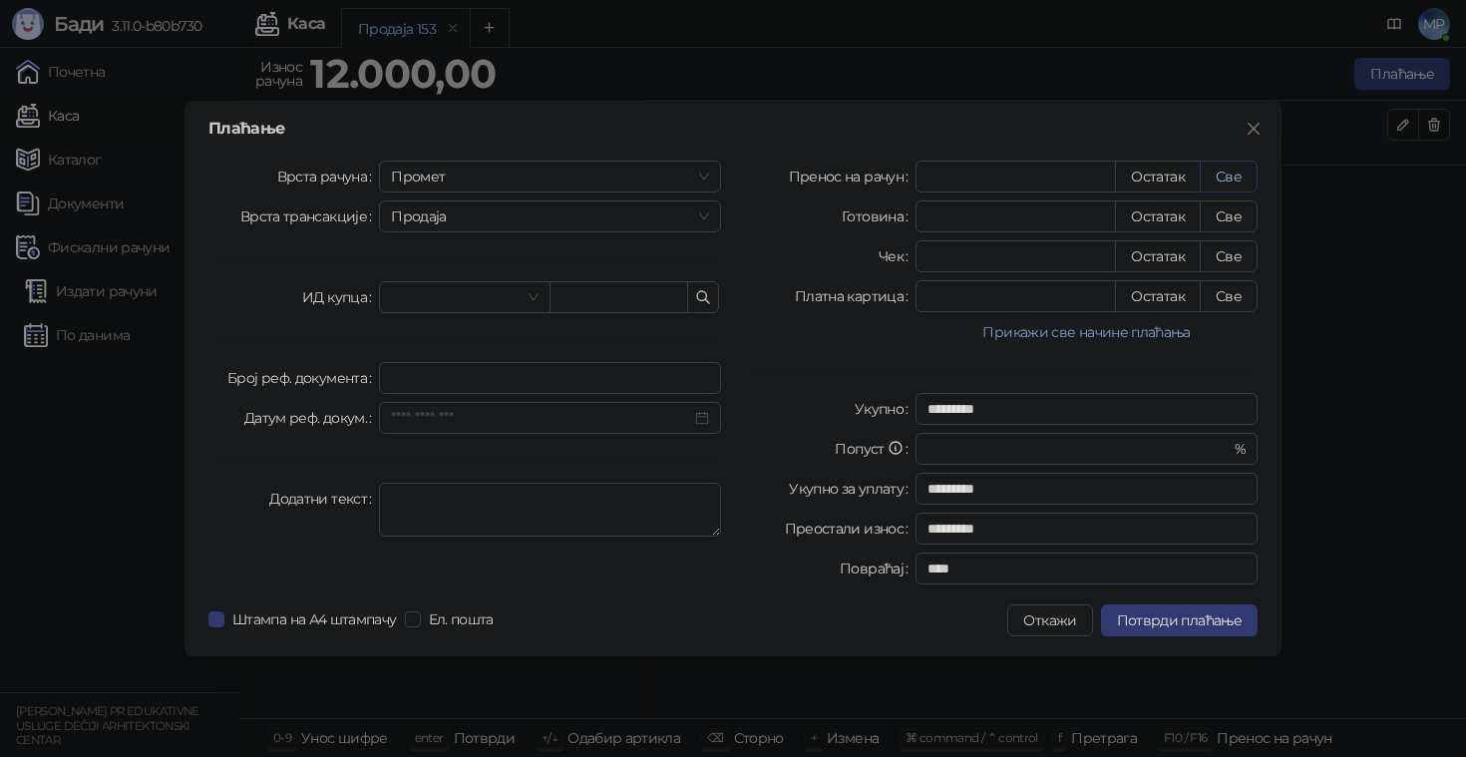
click at [1236, 179] on button "Све" at bounding box center [1228, 177] width 58 height 32
type input "*****"
type input "****"
click at [1192, 617] on span "Потврди плаћање" at bounding box center [1179, 620] width 125 height 18
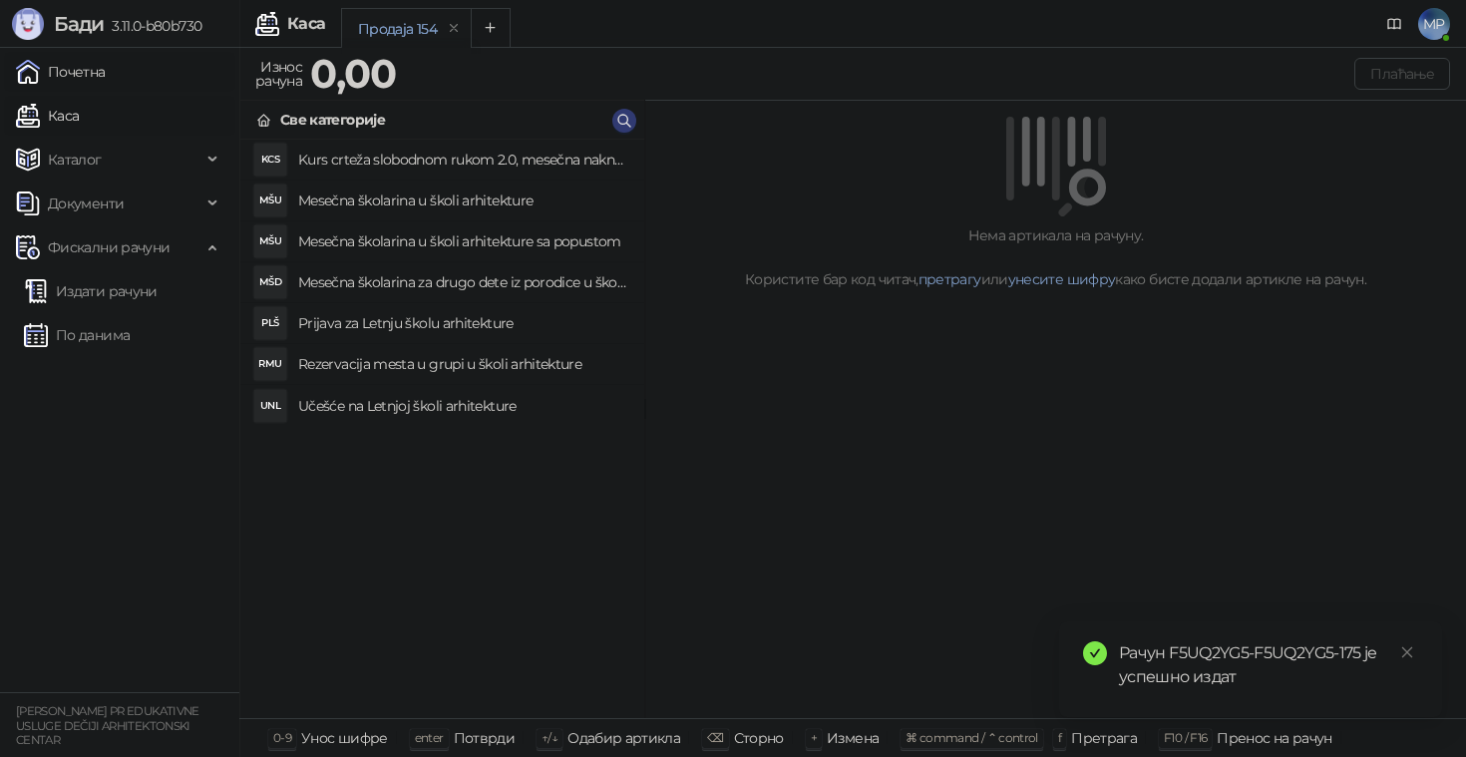
click at [106, 64] on link "Почетна" at bounding box center [61, 72] width 90 height 40
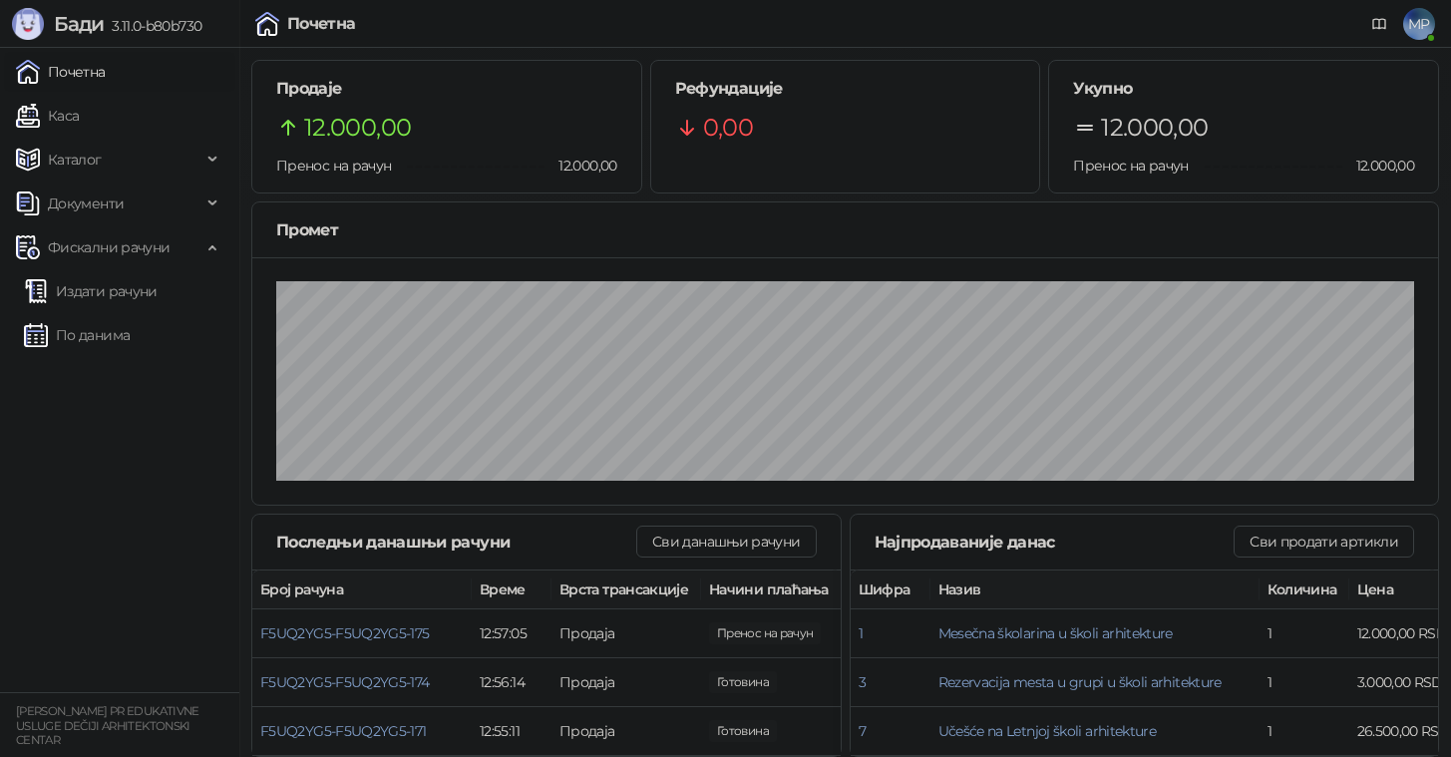
click at [41, 59] on link "Почетна" at bounding box center [61, 72] width 90 height 40
